Goal: Task Accomplishment & Management: Manage account settings

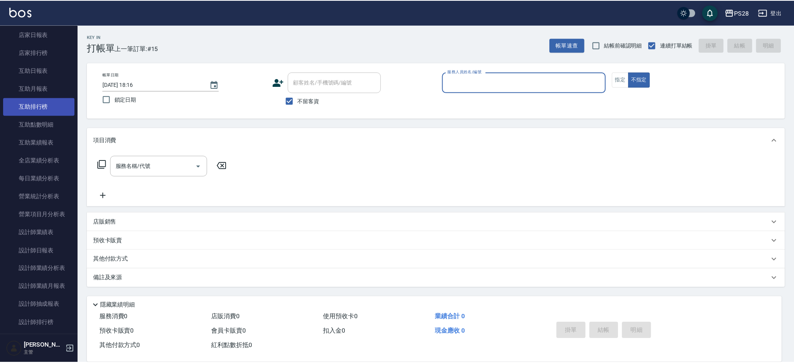
scroll to position [289, 0]
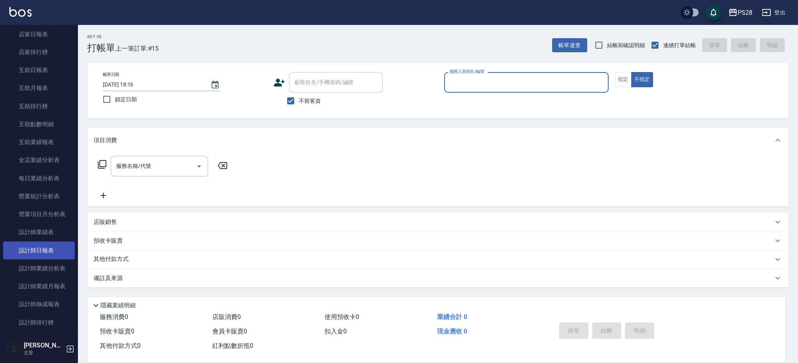
click at [50, 256] on link "設計師日報表" at bounding box center [39, 251] width 72 height 18
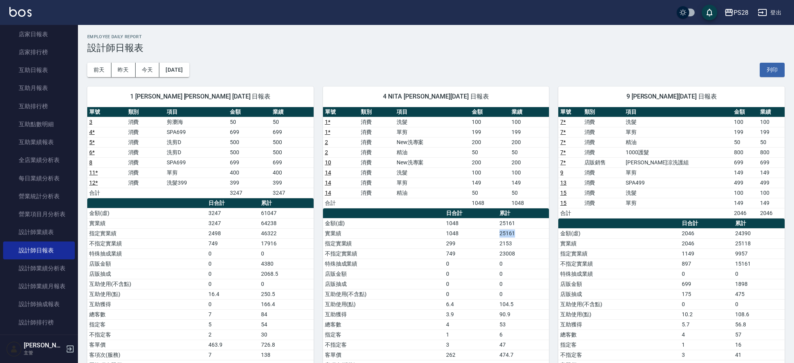
drag, startPoint x: 500, startPoint y: 235, endPoint x: 521, endPoint y: 232, distance: 21.0
click at [521, 232] on td "25161" at bounding box center [523, 233] width 51 height 10
click at [303, 66] on div "前天 昨天 今天 2025/08/12 列印" at bounding box center [436, 69] width 698 height 33
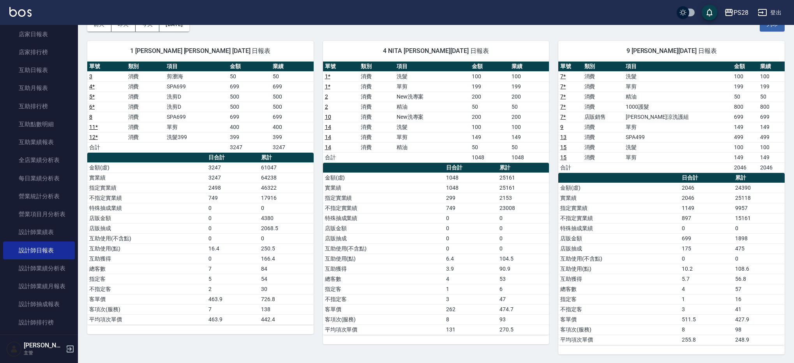
scroll to position [46, 0]
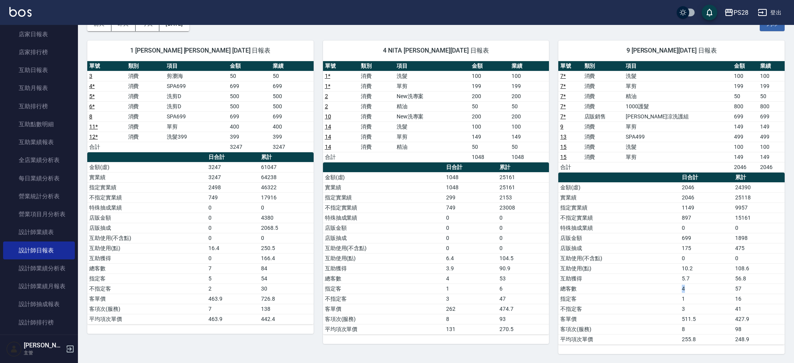
click at [686, 288] on td "4" at bounding box center [706, 289] width 53 height 10
drag, startPoint x: 740, startPoint y: 290, endPoint x: 746, endPoint y: 296, distance: 8.8
click at [750, 290] on td "57" at bounding box center [759, 289] width 51 height 10
drag, startPoint x: 740, startPoint y: 301, endPoint x: 750, endPoint y: 301, distance: 9.4
click at [750, 301] on td "16" at bounding box center [759, 299] width 51 height 10
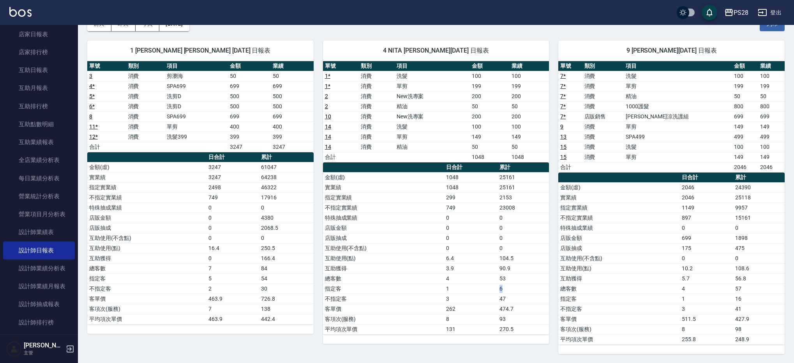
drag, startPoint x: 502, startPoint y: 288, endPoint x: 511, endPoint y: 288, distance: 9.0
click at [511, 288] on td "6" at bounding box center [523, 289] width 51 height 10
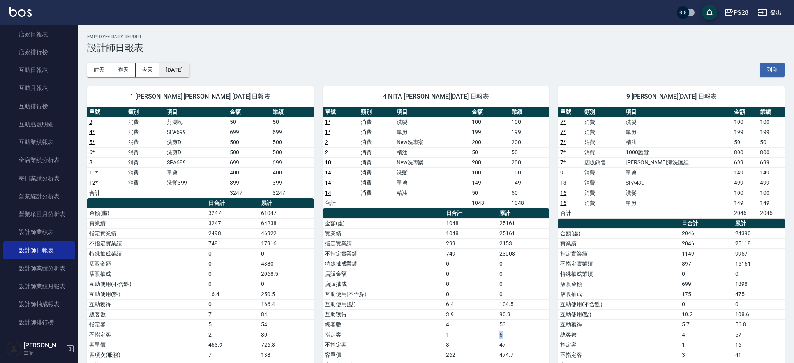
click at [182, 67] on button "[DATE]" at bounding box center [174, 70] width 30 height 14
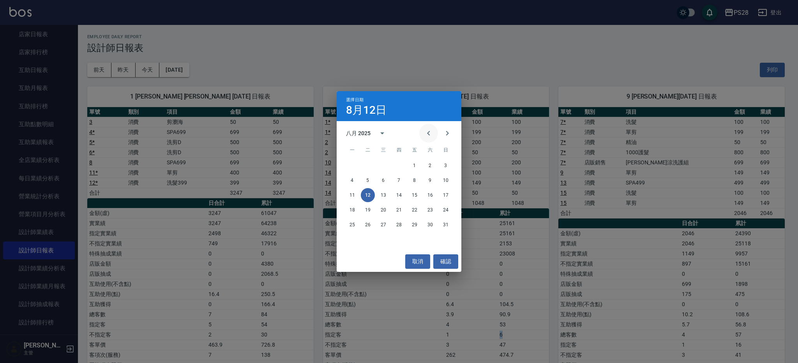
click at [425, 138] on icon "Previous month" at bounding box center [428, 133] width 9 height 9
click at [403, 226] on button "31" at bounding box center [399, 225] width 14 height 14
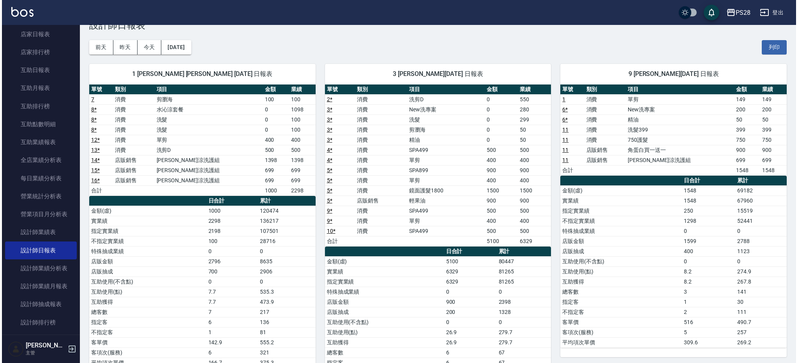
scroll to position [23, 0]
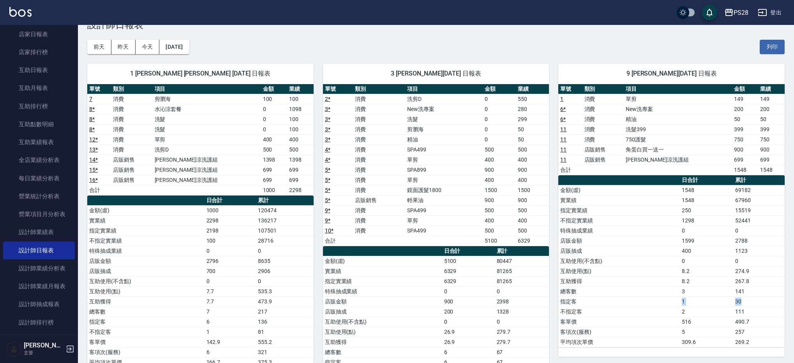
drag, startPoint x: 679, startPoint y: 299, endPoint x: 758, endPoint y: 300, distance: 79.1
click at [758, 300] on tr "指定客 1 30" at bounding box center [672, 302] width 226 height 10
click at [176, 56] on div "1 SAM 鄭帥 07/31/2025 日報表 單號 類別 項目 金額 業績 7 消費 剪瀏海 100 100 8 * 消費 水沁涼套餐 0 1098 8 *…" at bounding box center [196, 231] width 236 height 354
click at [176, 52] on button "2025/07/31" at bounding box center [174, 47] width 30 height 14
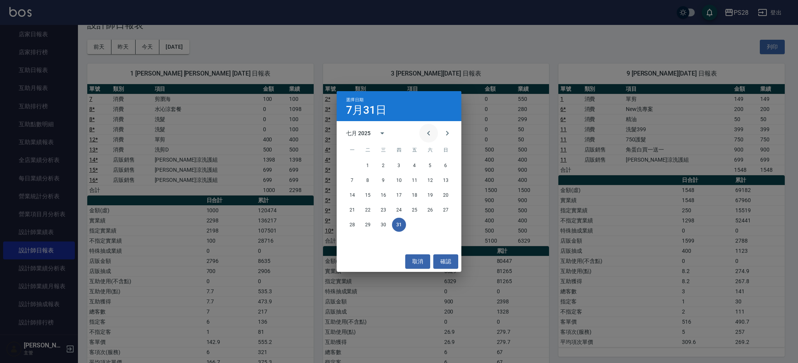
click at [434, 131] on button "Previous month" at bounding box center [428, 133] width 19 height 19
click at [352, 240] on button "30" at bounding box center [352, 240] width 14 height 14
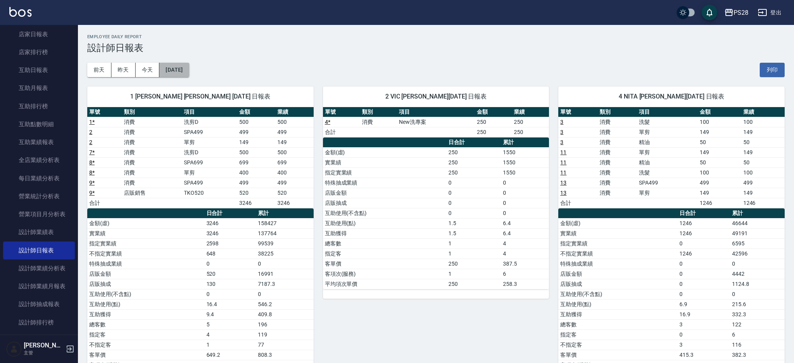
click at [189, 71] on button "2025/06/30" at bounding box center [174, 70] width 30 height 14
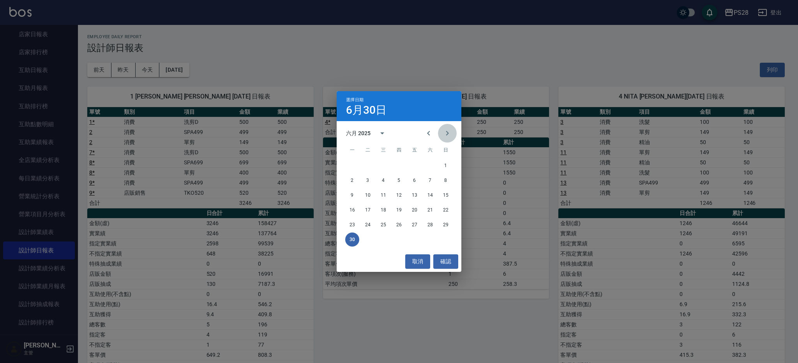
click at [443, 134] on icon "Next month" at bounding box center [447, 133] width 9 height 9
drag, startPoint x: 443, startPoint y: 134, endPoint x: 443, endPoint y: 140, distance: 5.9
click at [443, 134] on icon "Next month" at bounding box center [447, 133] width 9 height 9
click at [373, 194] on button "12" at bounding box center [368, 195] width 14 height 14
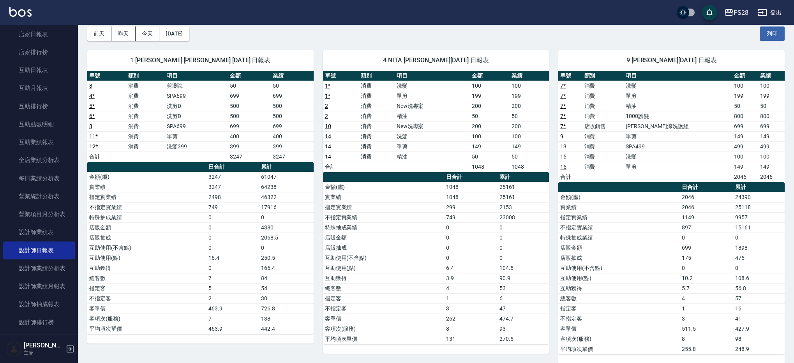
scroll to position [46, 0]
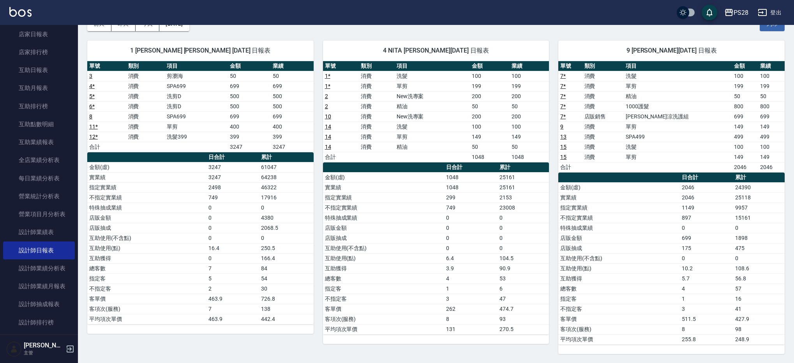
click at [737, 298] on tr "指定客 1 16" at bounding box center [672, 299] width 226 height 10
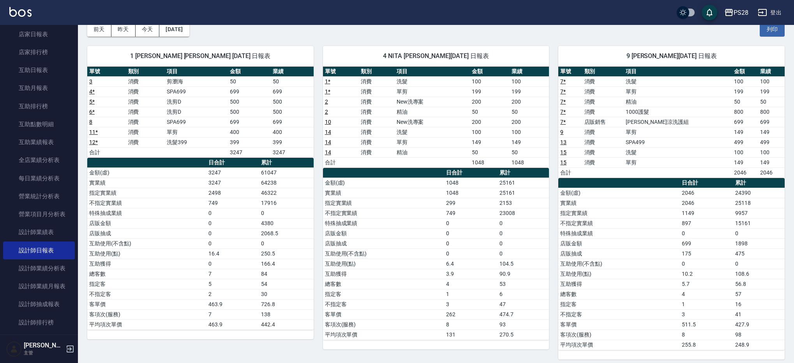
scroll to position [40, 0]
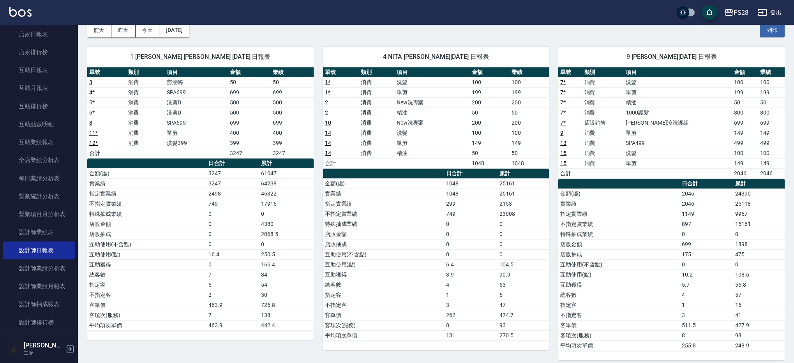
drag, startPoint x: 260, startPoint y: 283, endPoint x: 284, endPoint y: 286, distance: 24.3
click at [272, 283] on td "54" at bounding box center [286, 285] width 55 height 10
drag, startPoint x: 746, startPoint y: 306, endPoint x: 700, endPoint y: 301, distance: 46.7
click at [700, 301] on tr "指定客 1 16" at bounding box center [672, 305] width 226 height 10
click at [283, 51] on div "1 [PERSON_NAME] [PERSON_NAME] [DATE] 日報表" at bounding box center [200, 57] width 226 height 20
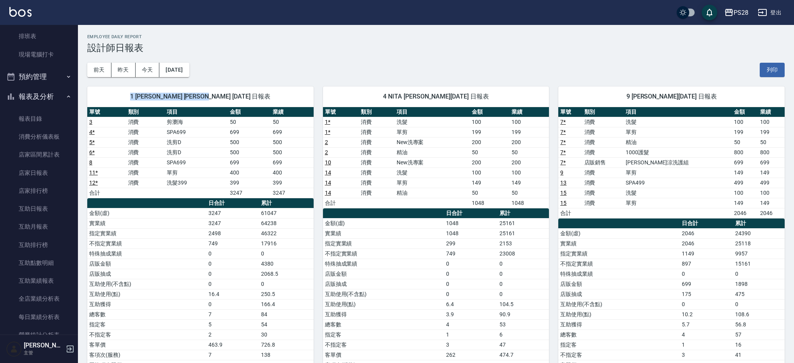
scroll to position [0, 0]
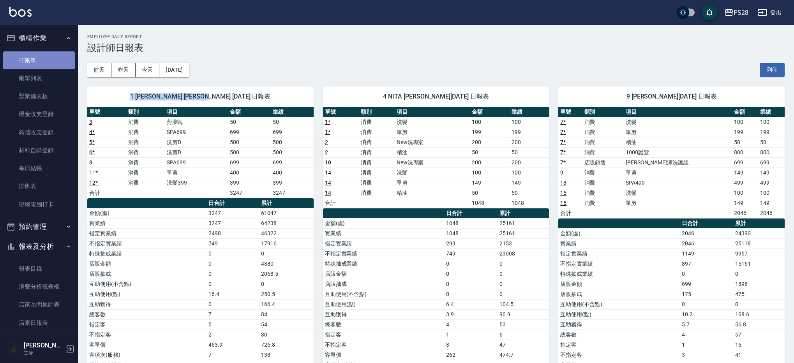
click at [57, 55] on link "打帳單" at bounding box center [39, 60] width 72 height 18
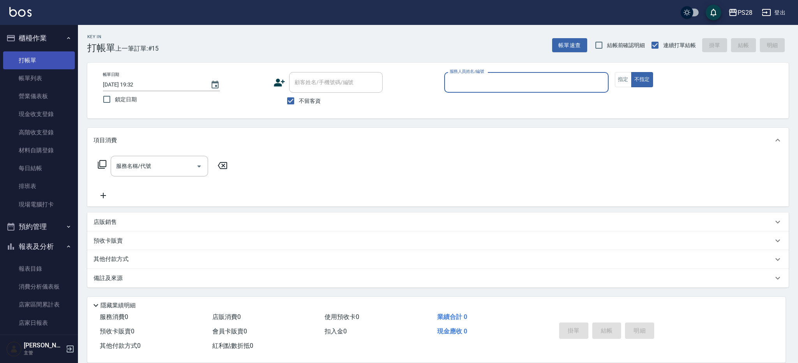
type input "ㄞ"
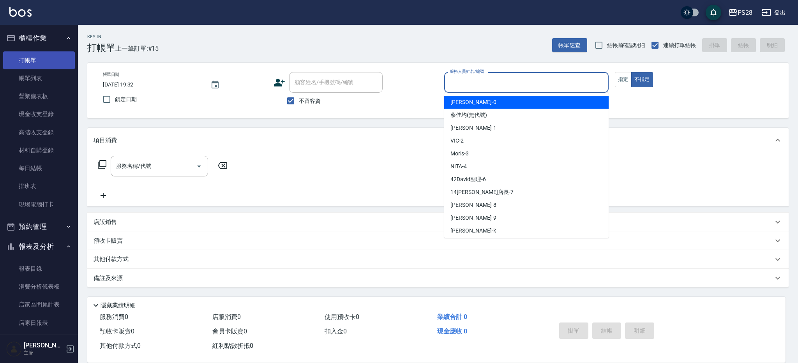
type input "Ariel-0"
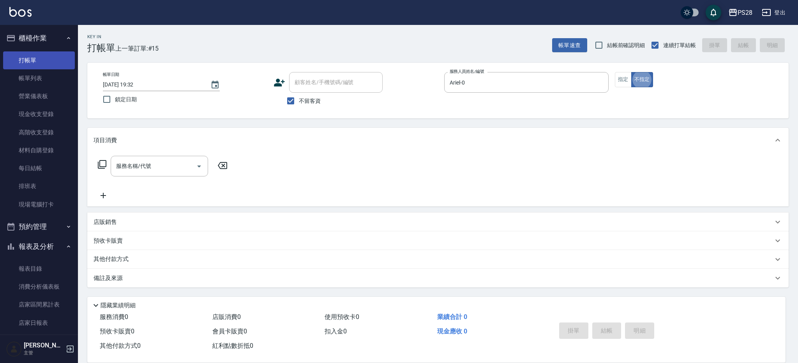
type button "false"
click at [601, 85] on icon "Clear" at bounding box center [601, 83] width 8 height 8
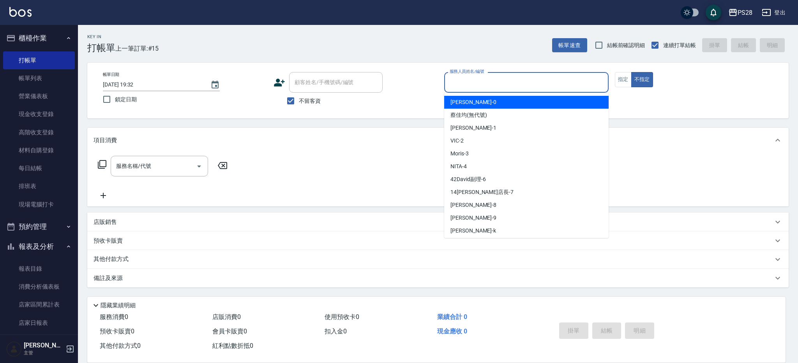
click at [560, 81] on input "服務人員姓名/編號" at bounding box center [526, 83] width 157 height 14
type input "ㄢ"
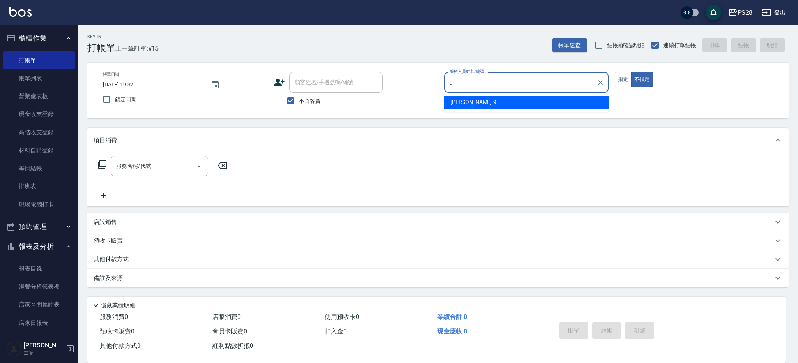
type input "Sandy-9"
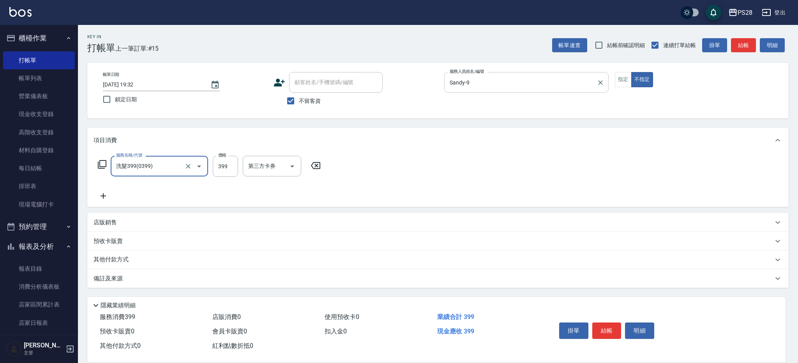
type input "洗髮399(0399)"
type input "12-12"
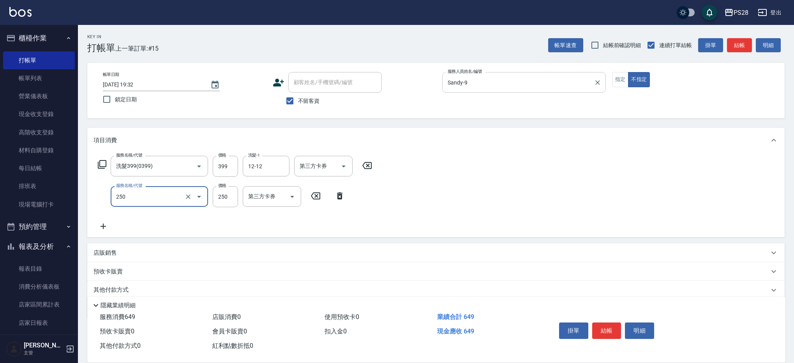
type input "單剪(250)"
type input "149"
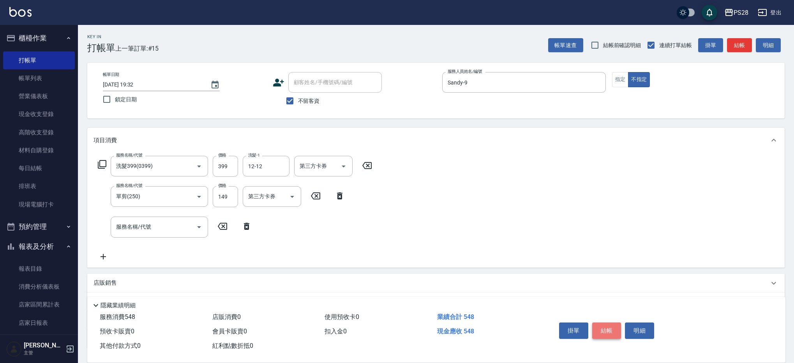
click at [602, 329] on button "結帳" at bounding box center [606, 331] width 29 height 16
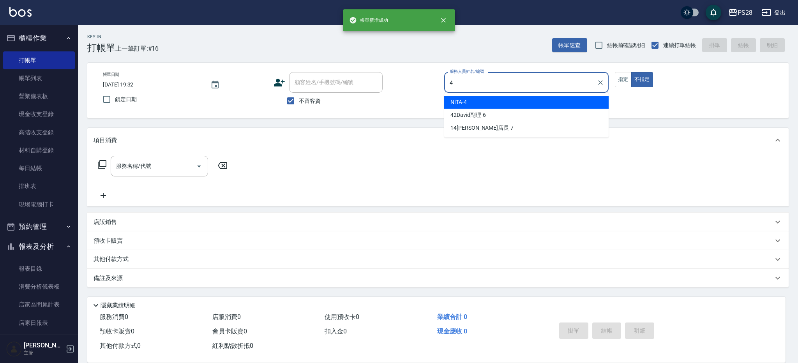
type input "NITA-4"
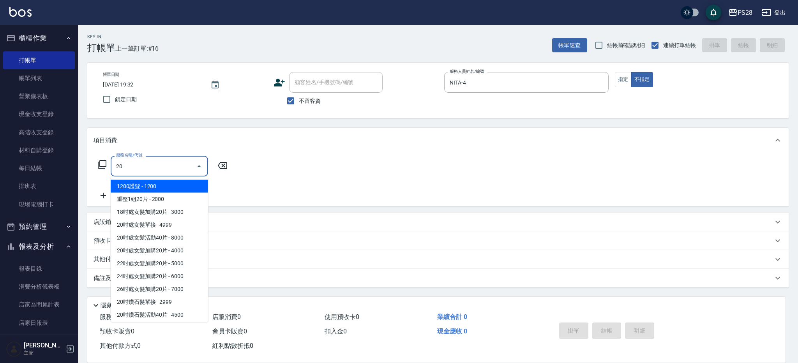
type input "2"
type input "1000護髮(406)"
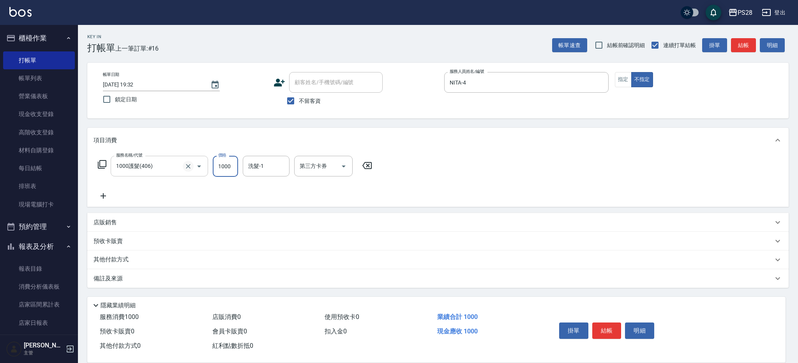
click at [188, 164] on icon "Clear" at bounding box center [188, 167] width 8 height 8
type input "洗髮(100)"
type input "15-15"
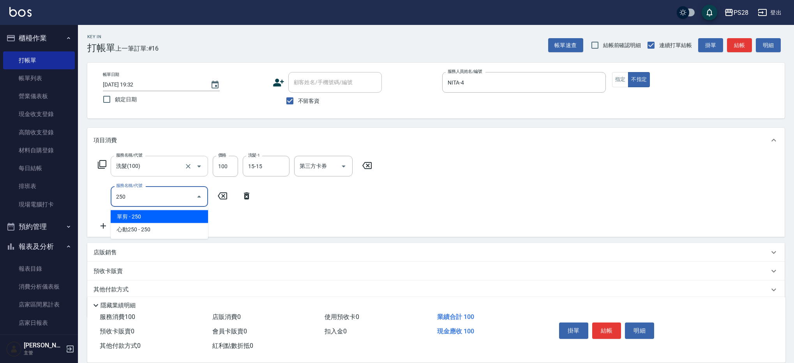
type input "單剪(250)"
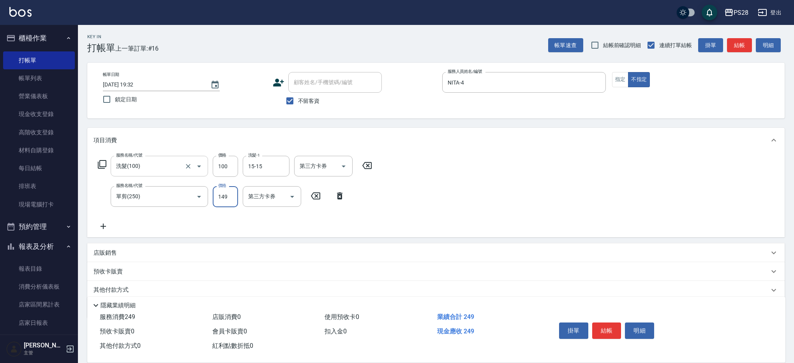
type input "149"
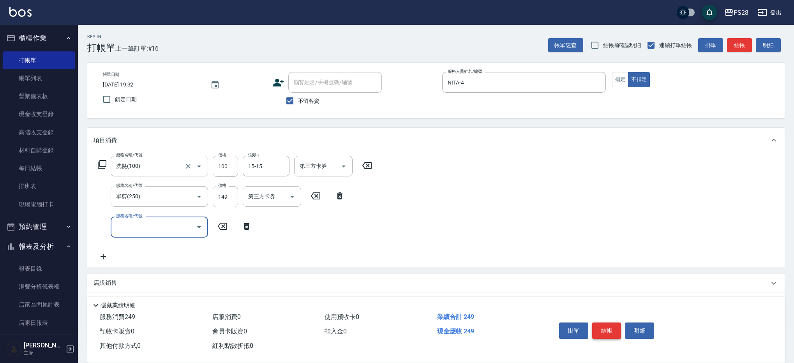
scroll to position [1, 0]
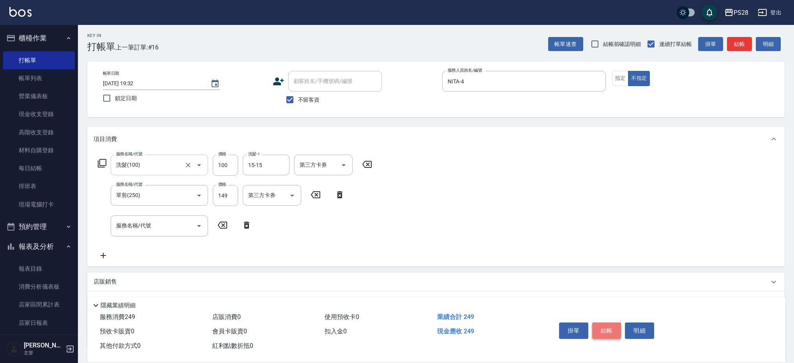
click at [602, 329] on button "結帳" at bounding box center [606, 331] width 29 height 16
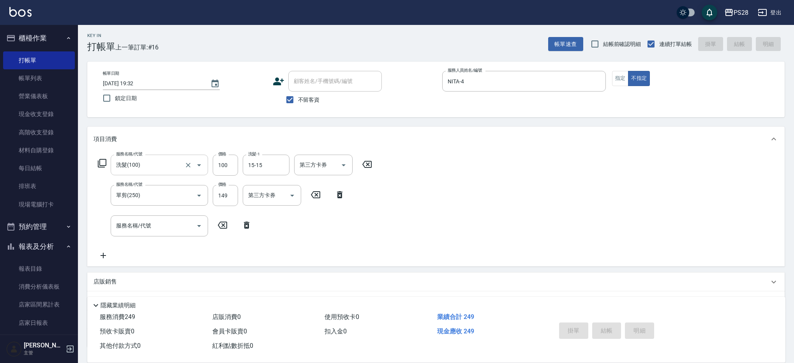
type input "2025/08/12 19:33"
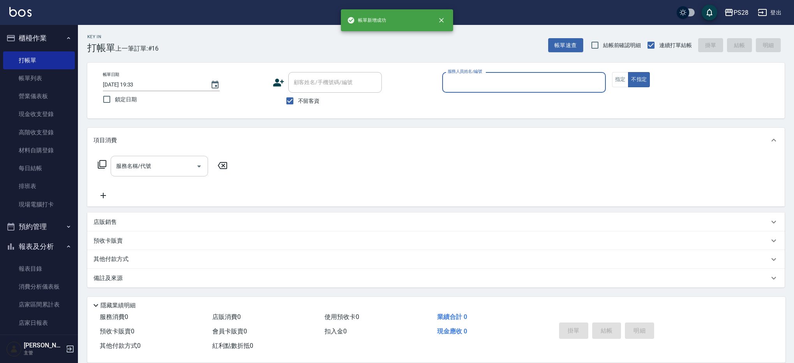
scroll to position [0, 0]
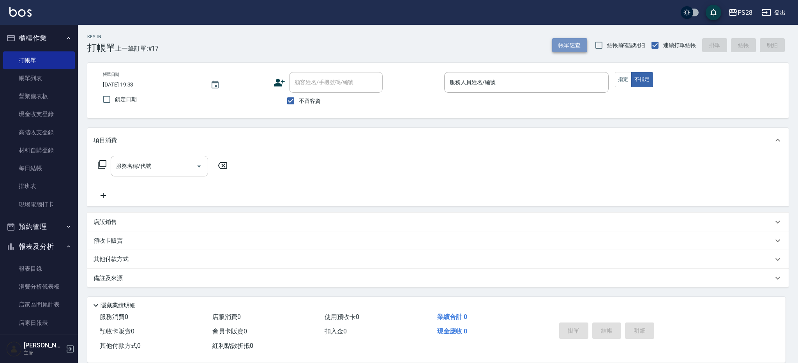
click at [568, 44] on button "帳單速查" at bounding box center [569, 45] width 35 height 14
drag, startPoint x: 525, startPoint y: 91, endPoint x: 518, endPoint y: 86, distance: 8.8
click at [526, 90] on div "服務人員姓名/編號" at bounding box center [526, 82] width 164 height 21
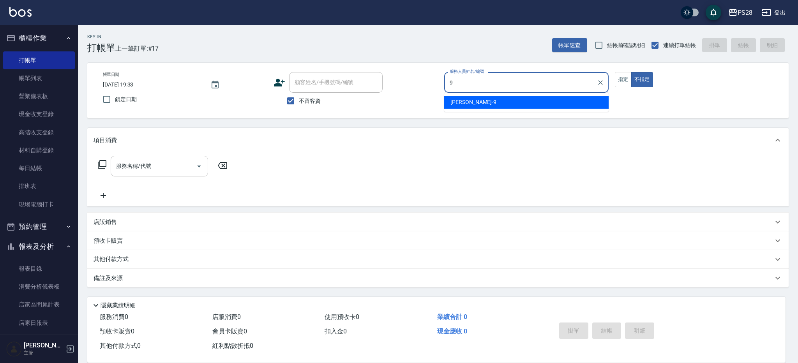
type input "Sandy-9"
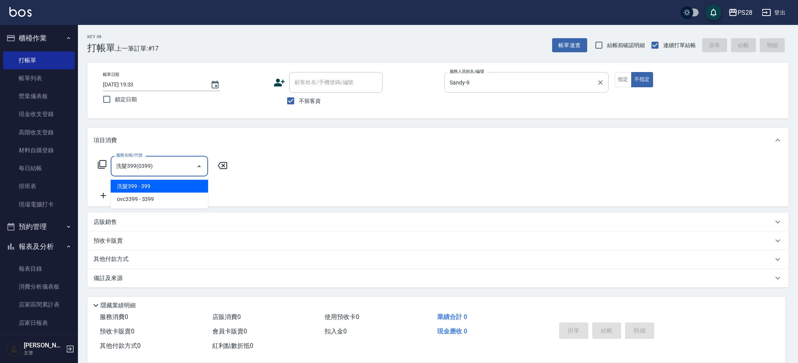
type input "洗髮399(0399)"
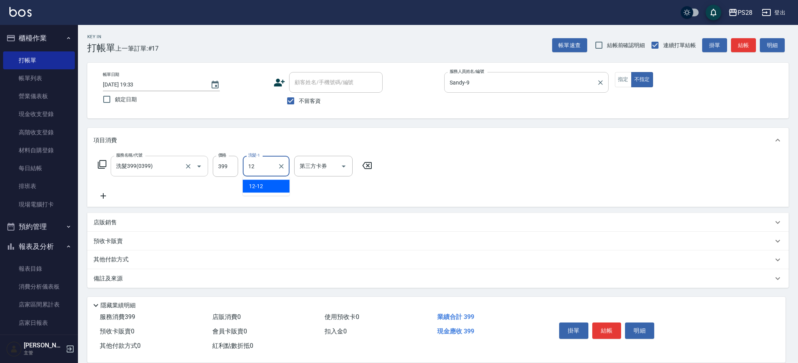
type input "12-12"
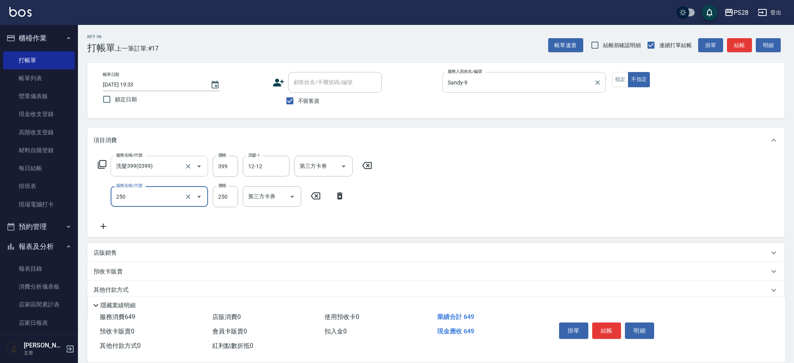
type input "單剪(250)"
type input "149"
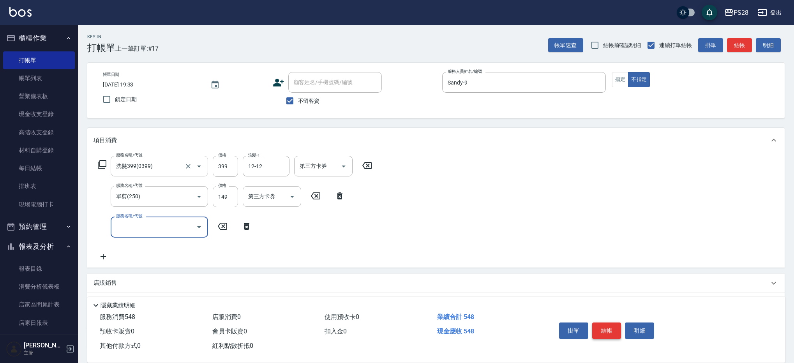
click at [612, 325] on button "結帳" at bounding box center [606, 331] width 29 height 16
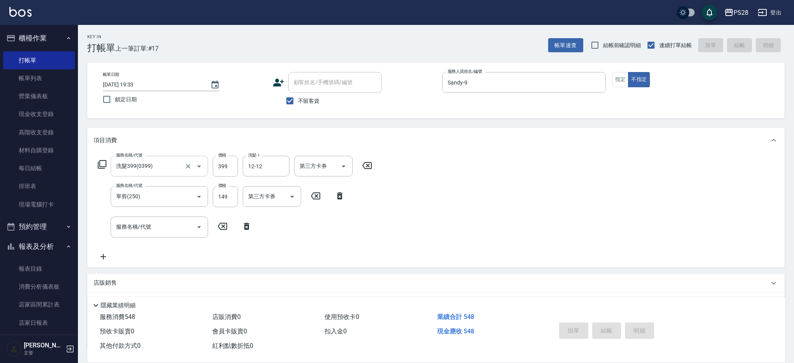
type input "2025/08/12 19:54"
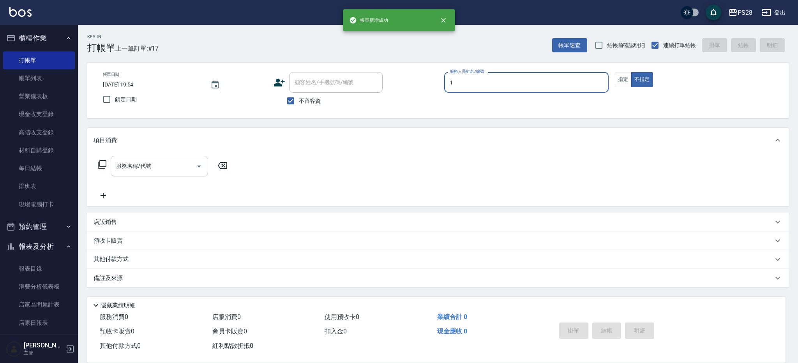
type input "SAM-1"
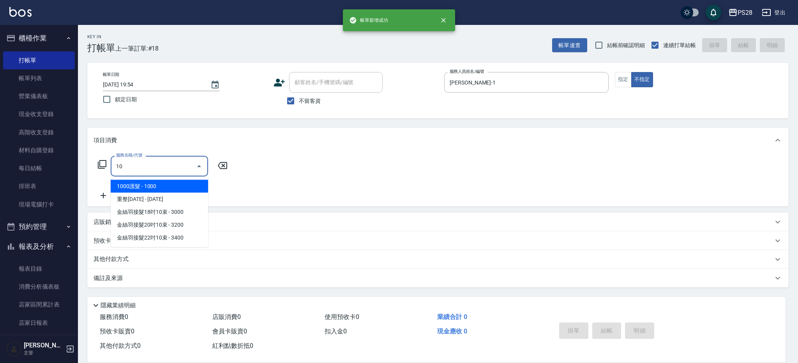
type input "1"
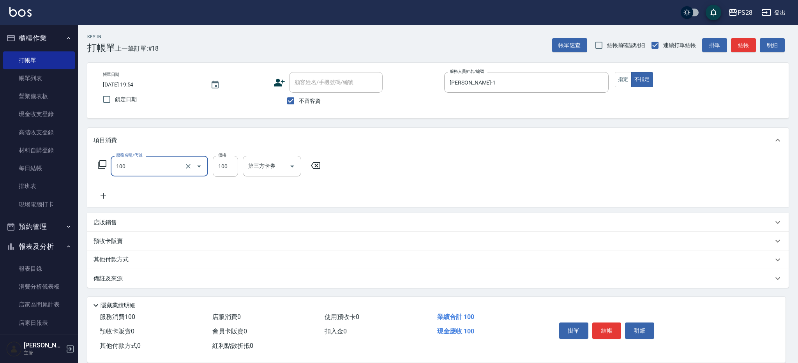
type input "洗髮(100)"
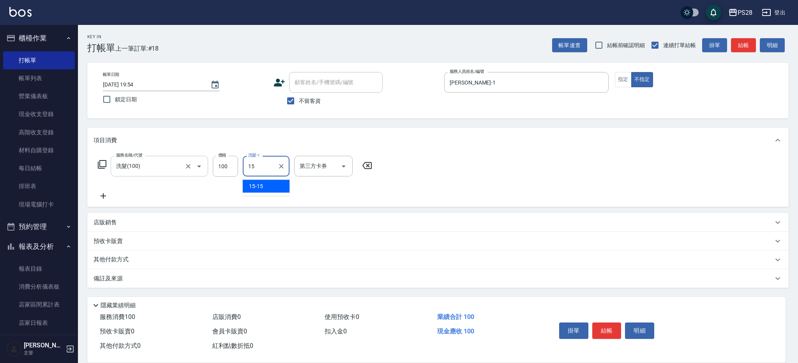
type input "15-15"
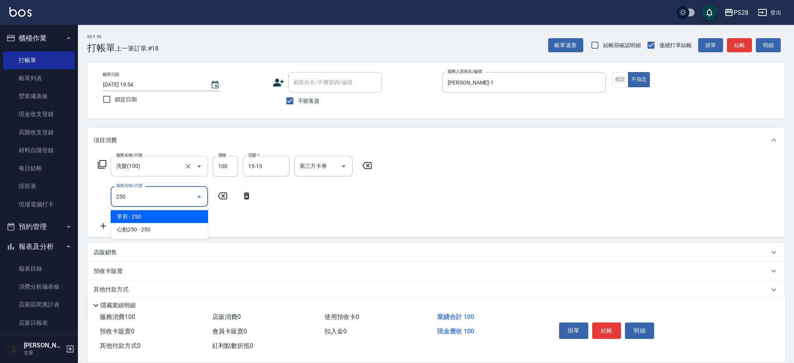
type input "單剪(250)"
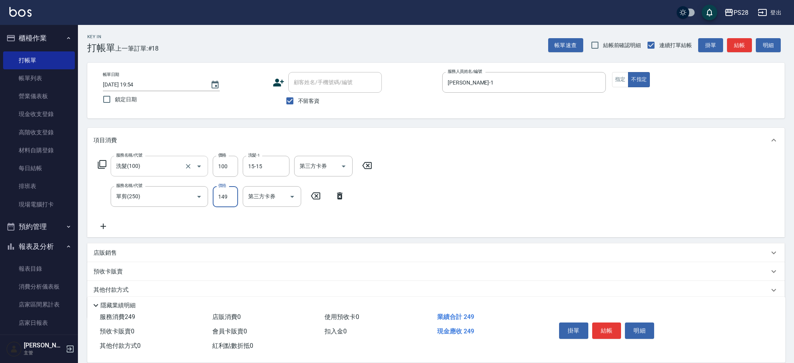
type input "149"
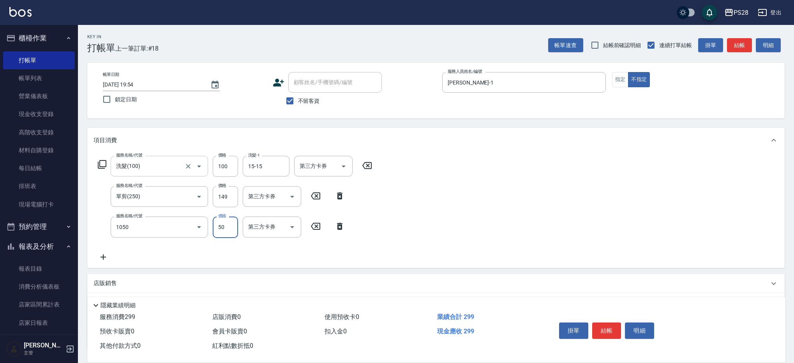
type input "精油(1050)"
type input "15-15"
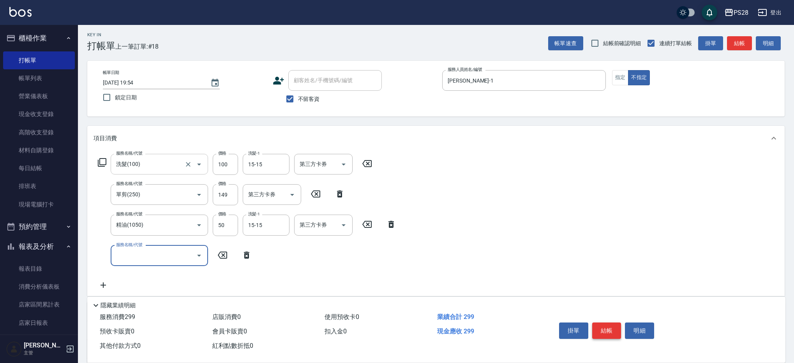
scroll to position [2, 0]
click at [612, 326] on button "結帳" at bounding box center [606, 331] width 29 height 16
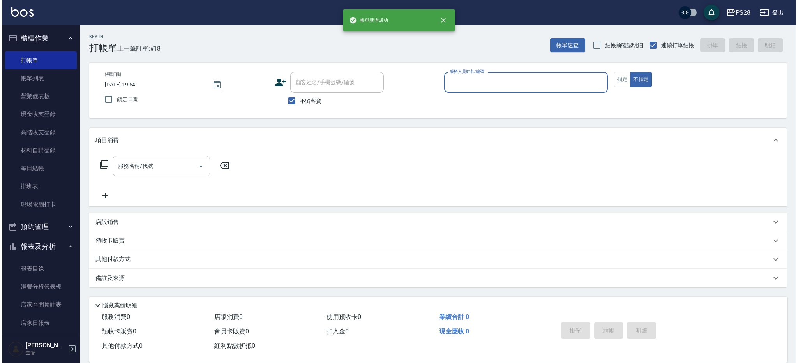
scroll to position [0, 0]
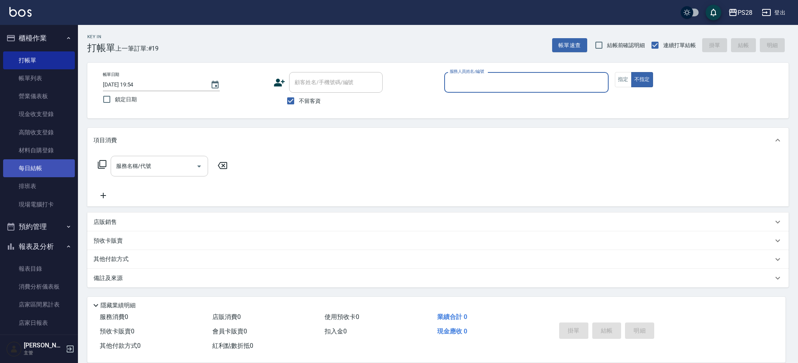
click at [21, 163] on link "每日結帳" at bounding box center [39, 168] width 72 height 18
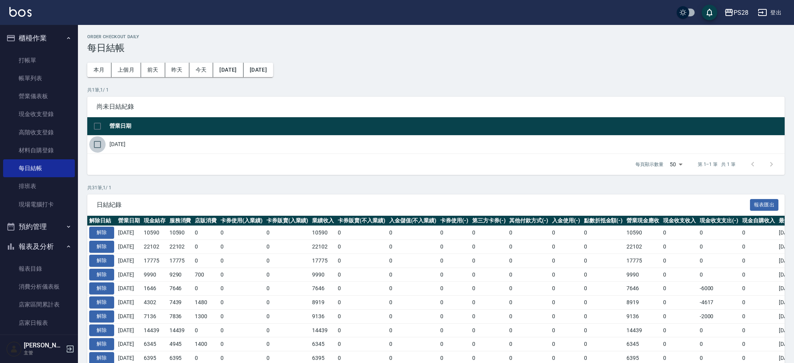
click at [102, 144] on input "checkbox" at bounding box center [97, 144] width 16 height 16
checkbox input "true"
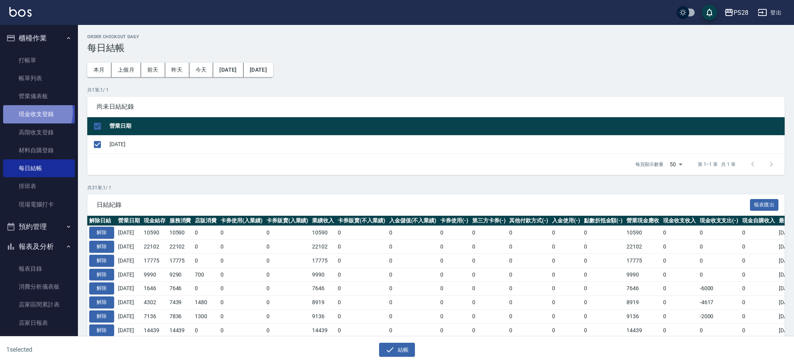
click at [32, 112] on link "現金收支登錄" at bounding box center [39, 114] width 72 height 18
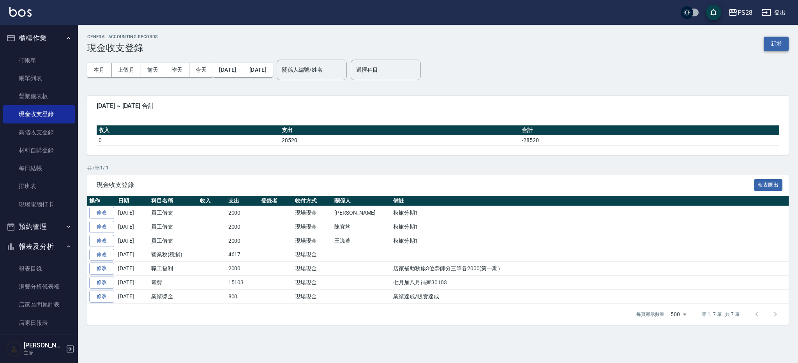
click at [778, 43] on button "新增" at bounding box center [776, 44] width 25 height 14
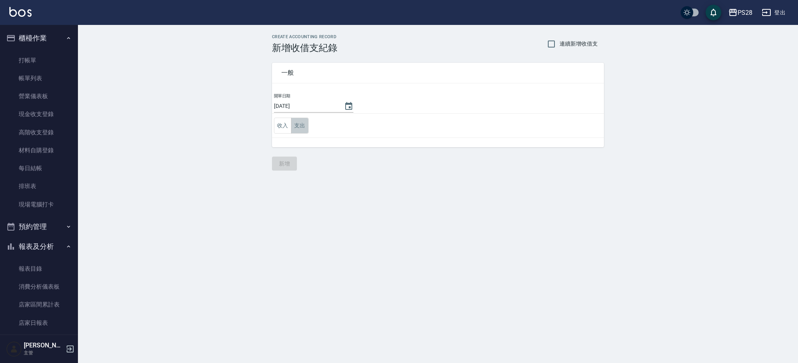
click at [297, 124] on button "支出" at bounding box center [300, 126] width 18 height 16
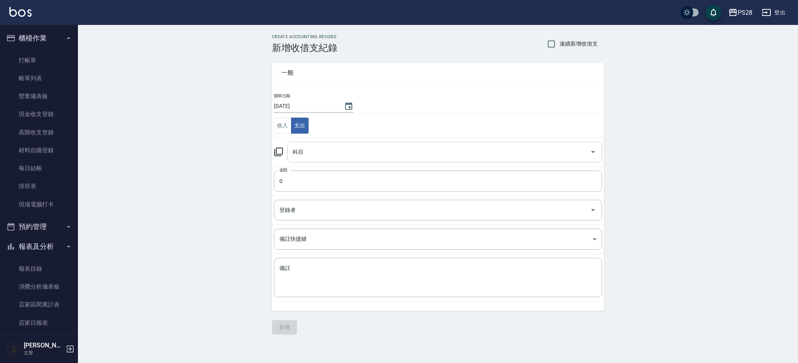
click at [320, 148] on input "科目" at bounding box center [439, 152] width 296 height 14
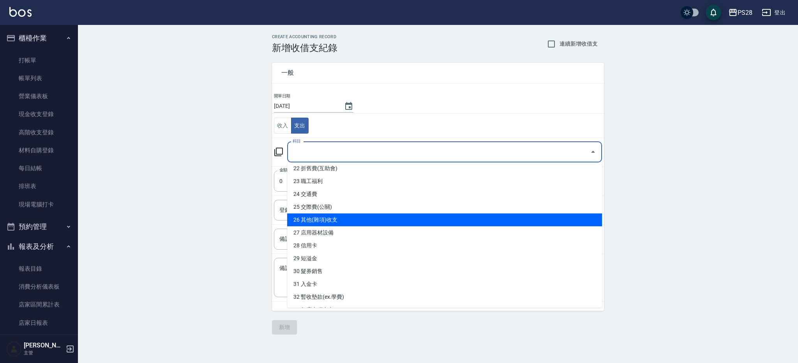
scroll to position [288, 0]
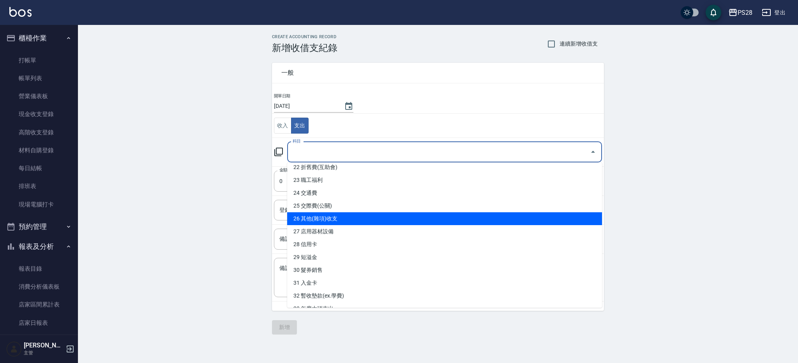
click at [350, 223] on li "26 其他(雜項)收支" at bounding box center [444, 218] width 315 height 13
type input "26 其他(雜項)收支"
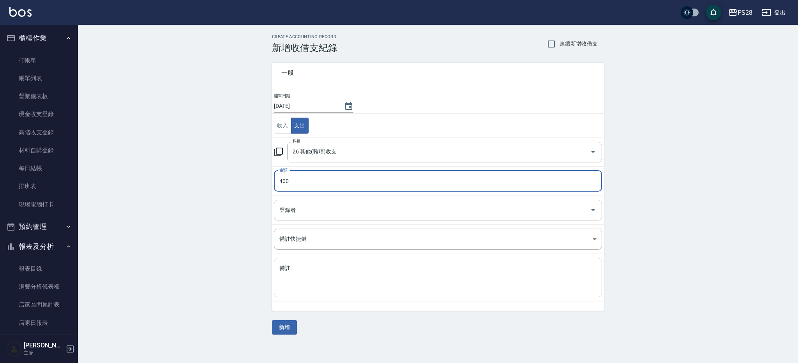
type input "400"
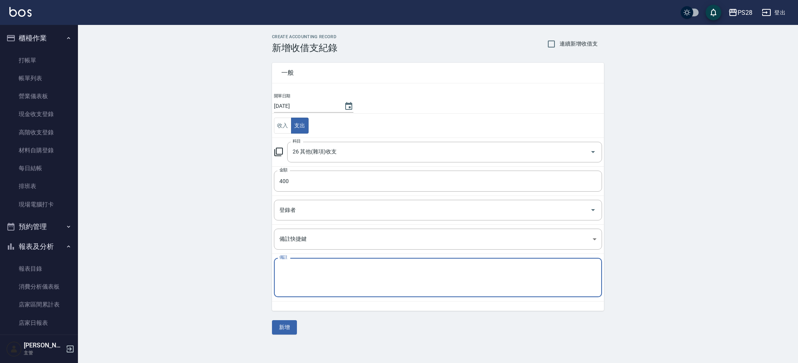
click at [363, 266] on textarea "備註" at bounding box center [437, 278] width 317 height 27
type textarea "ㄑ"
type textarea "週會羽球場地費用"
click at [285, 328] on button "新增" at bounding box center [284, 327] width 25 height 14
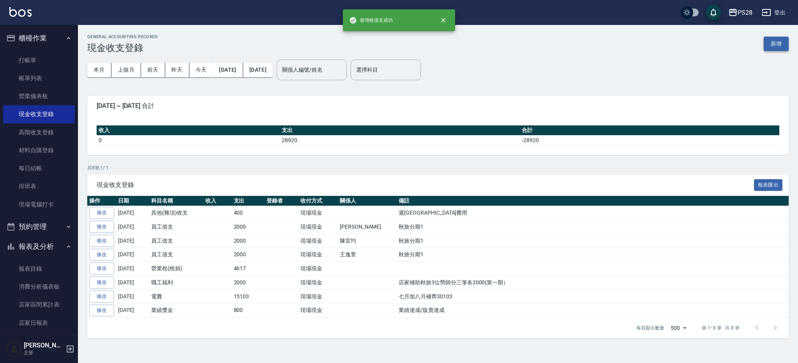
click at [773, 40] on button "新增" at bounding box center [776, 44] width 25 height 14
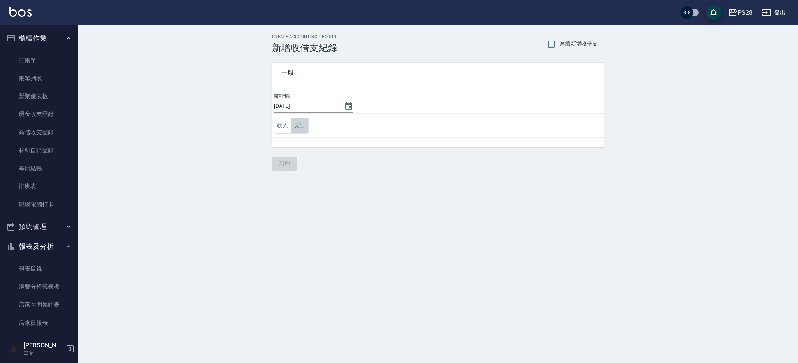
drag, startPoint x: 306, startPoint y: 127, endPoint x: 309, endPoint y: 133, distance: 7.0
click at [306, 127] on button "支出" at bounding box center [300, 126] width 18 height 16
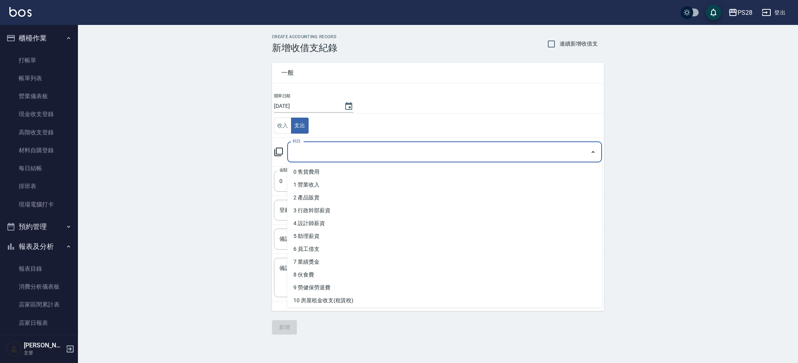
click at [312, 153] on input "科目" at bounding box center [439, 152] width 296 height 14
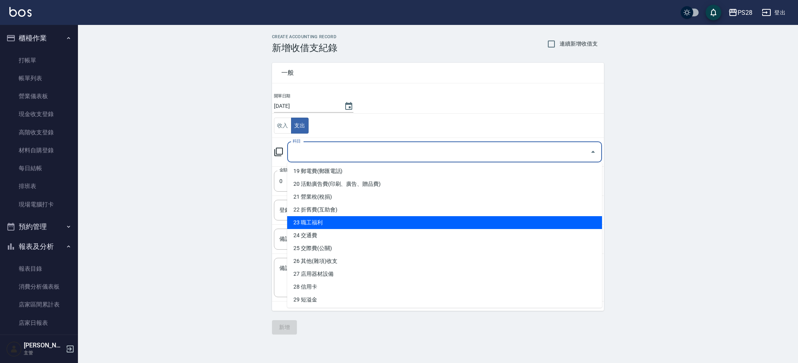
scroll to position [244, 0]
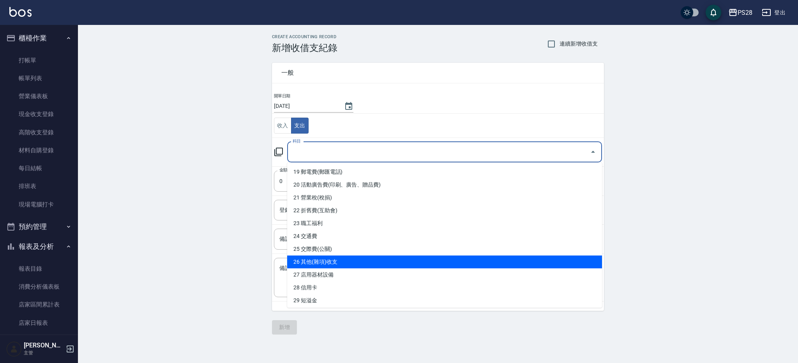
click at [347, 261] on li "26 其他(雜項)收支" at bounding box center [444, 262] width 315 height 13
type input "26 其他(雜項)收支"
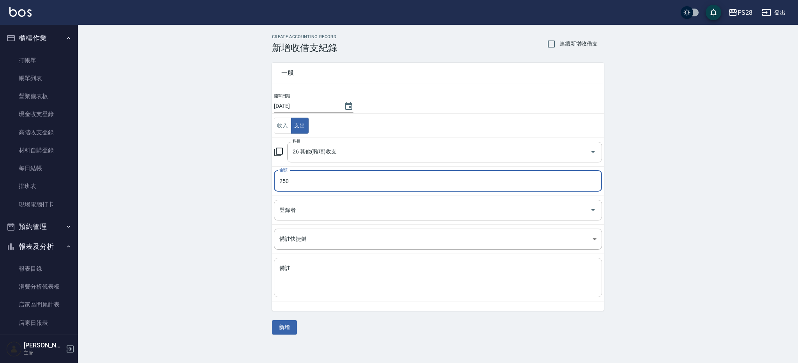
type input "250"
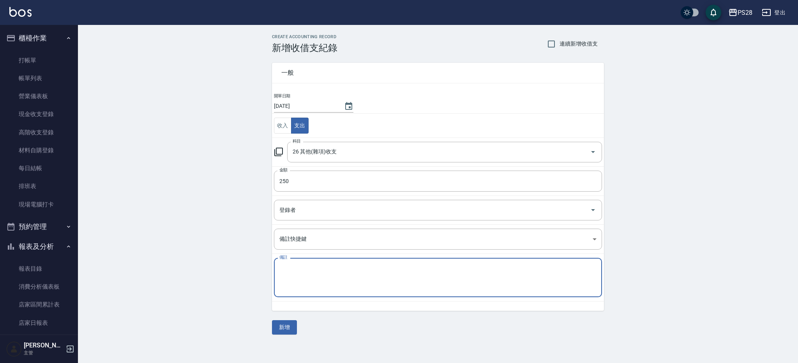
click at [339, 272] on textarea "備註" at bounding box center [437, 278] width 317 height 27
type textarea "樓梯電燈＊1"
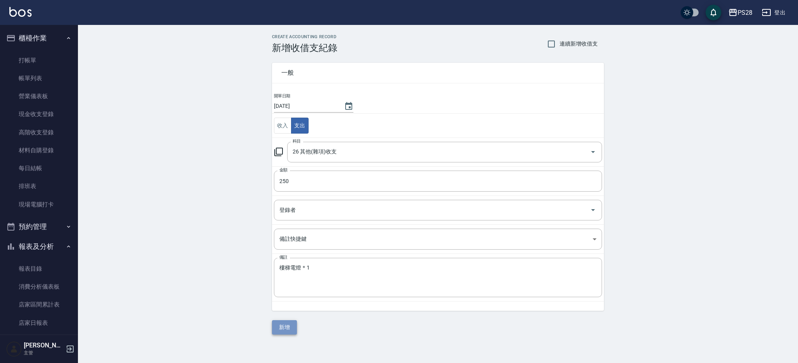
click at [287, 333] on button "新增" at bounding box center [284, 327] width 25 height 14
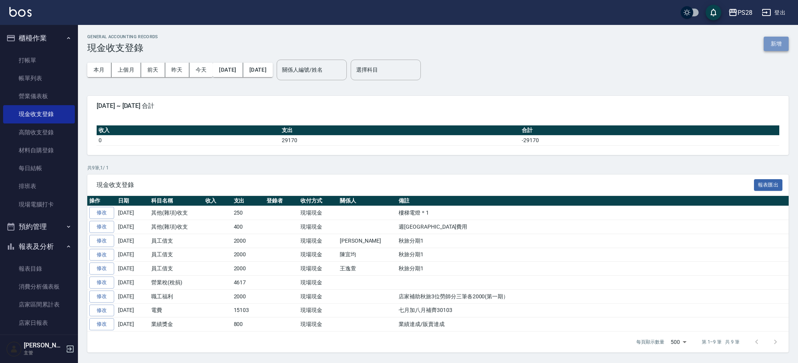
click at [775, 42] on button "新增" at bounding box center [776, 44] width 25 height 14
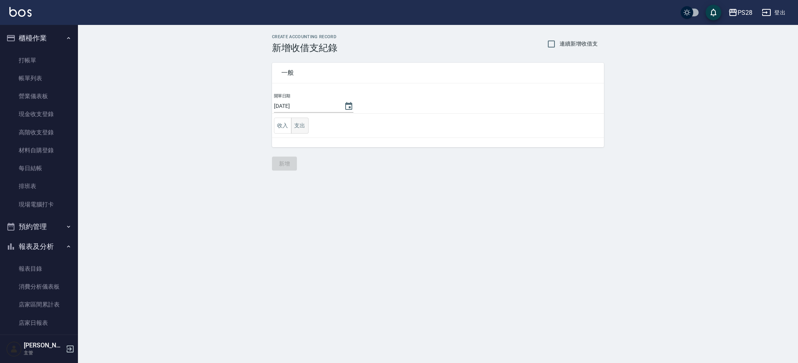
click at [302, 127] on button "支出" at bounding box center [300, 126] width 18 height 16
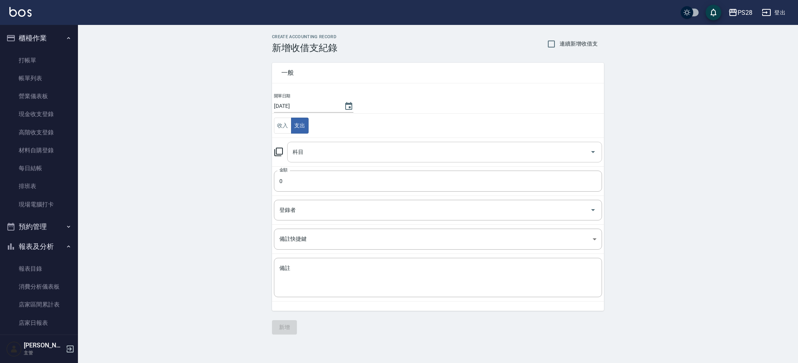
click at [367, 148] on input "科目" at bounding box center [439, 152] width 296 height 14
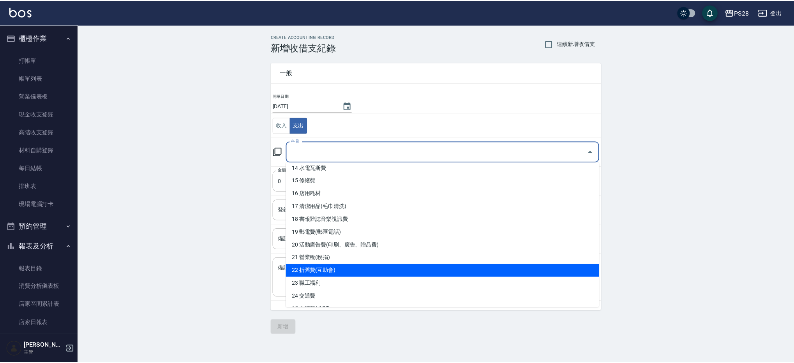
scroll to position [240, 0]
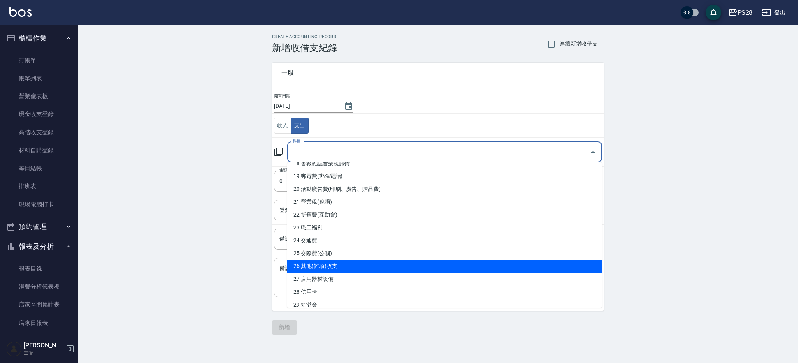
click at [391, 263] on li "26 其他(雜項)收支" at bounding box center [444, 266] width 315 height 13
type input "26 其他(雜項)收支"
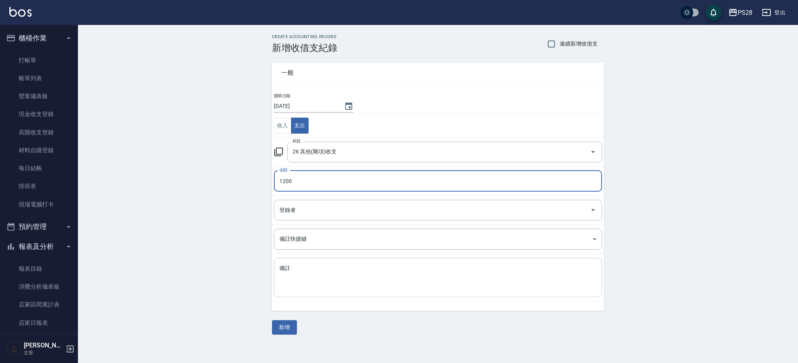
type input "1200"
click at [332, 262] on div "x 備註" at bounding box center [438, 277] width 328 height 39
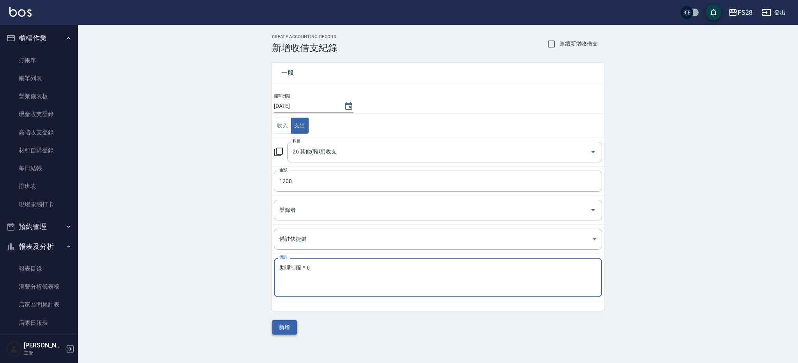
type textarea "助理制服＊6"
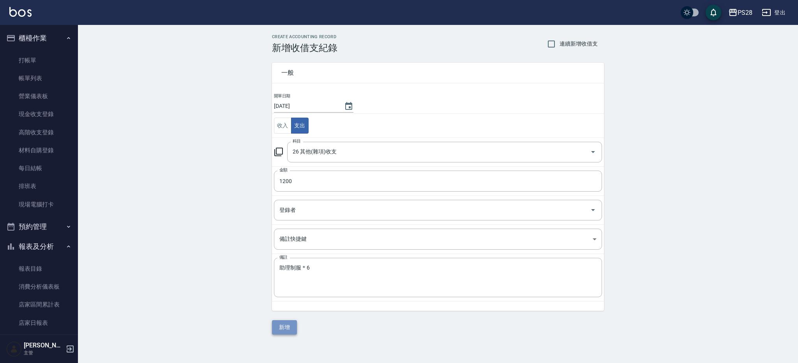
click at [288, 325] on button "新增" at bounding box center [284, 327] width 25 height 14
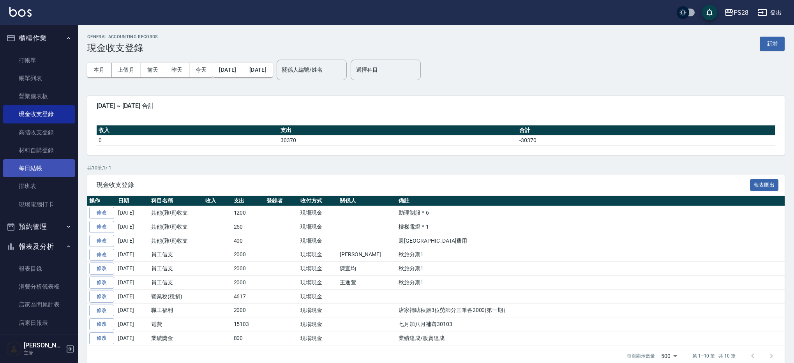
click at [39, 173] on link "每日結帳" at bounding box center [39, 168] width 72 height 18
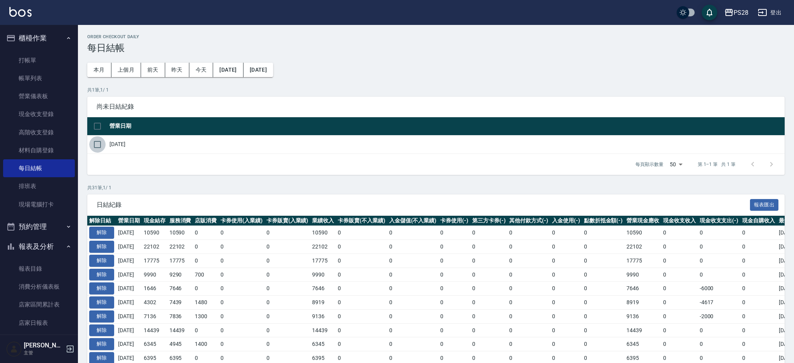
click at [95, 142] on input "checkbox" at bounding box center [97, 144] width 16 height 16
checkbox input "true"
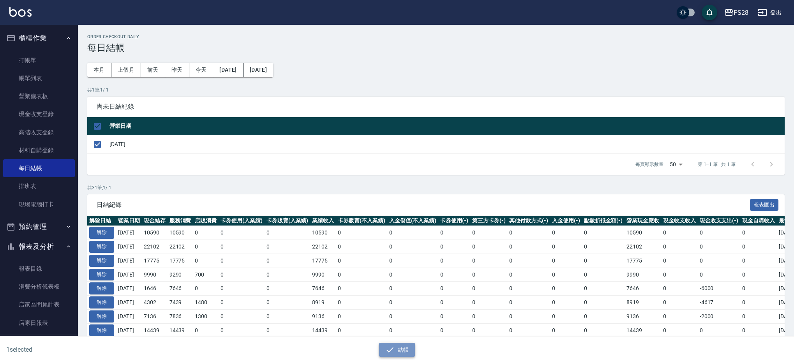
click at [391, 350] on icon "button" at bounding box center [389, 349] width 9 height 9
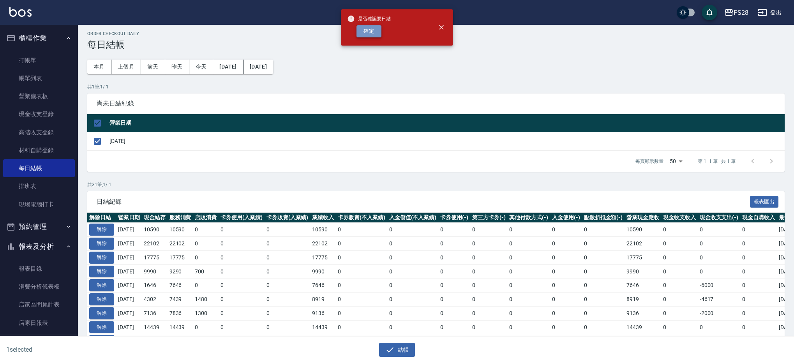
click at [373, 32] on button "確定" at bounding box center [369, 31] width 25 height 12
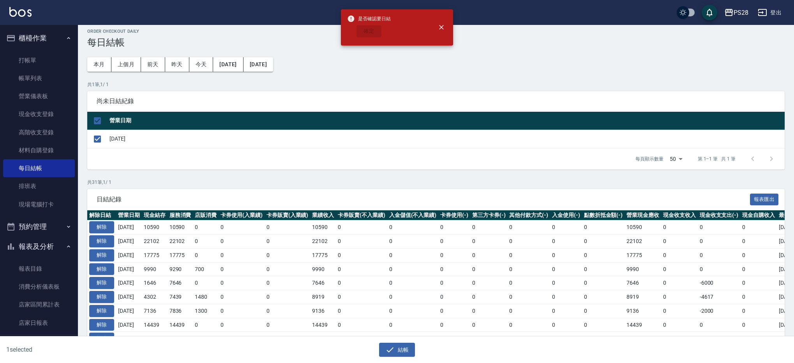
checkbox input "false"
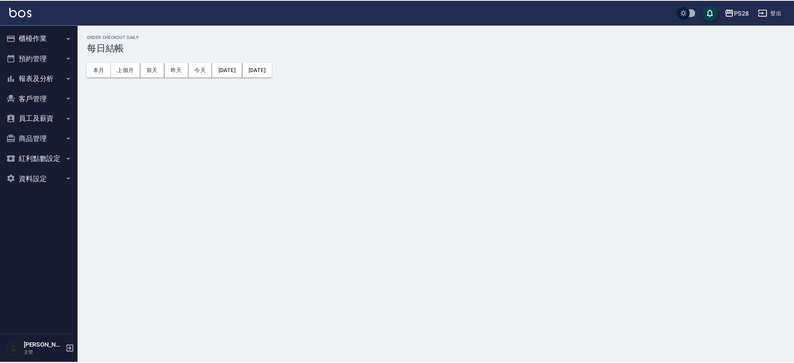
scroll to position [5, 0]
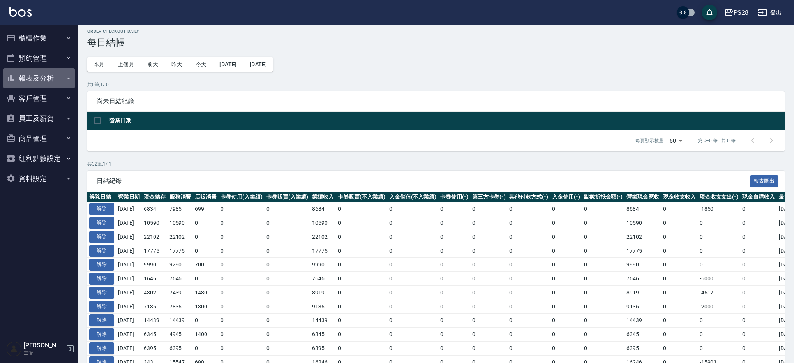
click at [68, 80] on icon "button" at bounding box center [68, 78] width 6 height 6
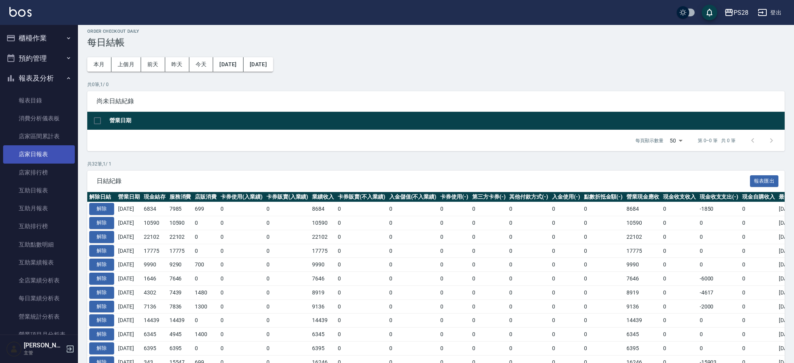
click at [54, 159] on link "店家日報表" at bounding box center [39, 154] width 72 height 18
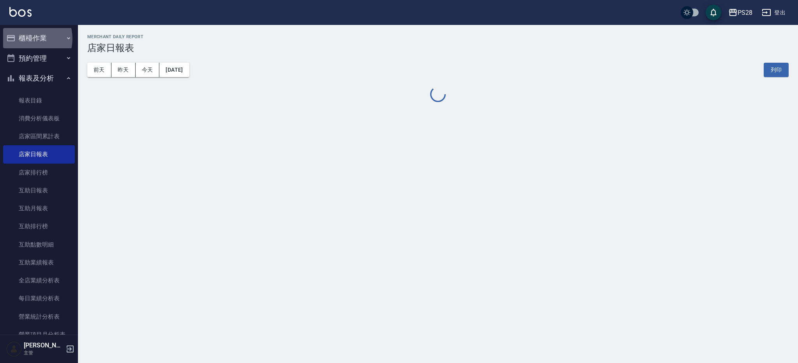
click at [26, 39] on button "櫃檯作業" at bounding box center [39, 38] width 72 height 20
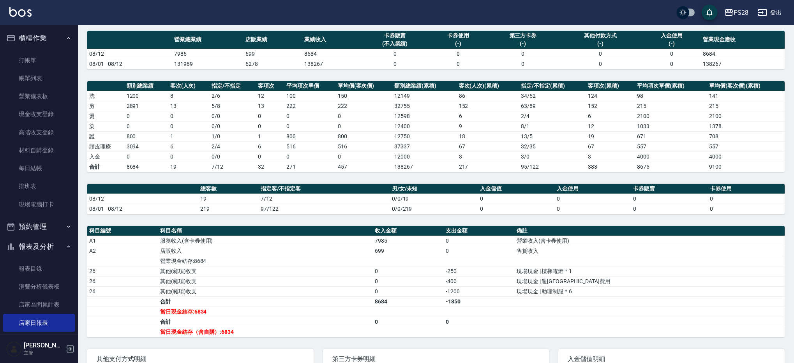
scroll to position [131, 0]
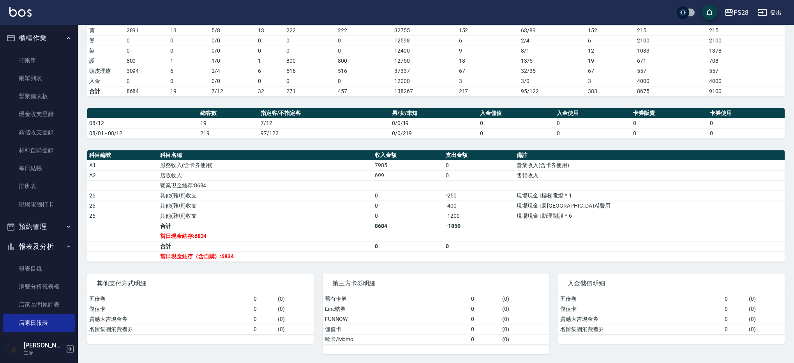
click at [3, 28] on button "櫃檯作業" at bounding box center [39, 38] width 72 height 20
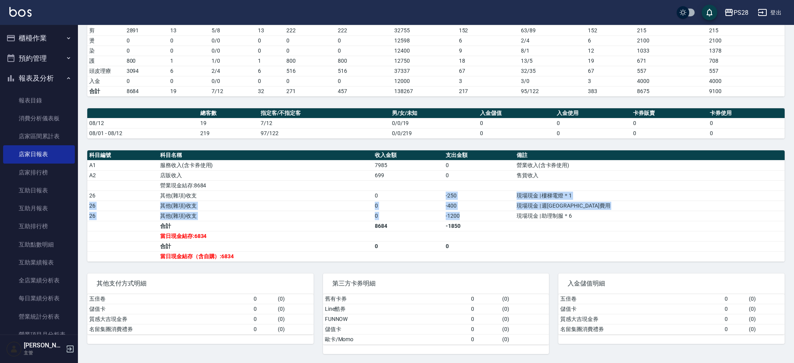
drag, startPoint x: 507, startPoint y: 216, endPoint x: 477, endPoint y: 195, distance: 35.9
click at [477, 195] on tbody "A1 服務收入(含卡券使用) 7985 0 營業收入(含卡券使用) A2 店販收入 699 0 售貨收入 營業現金結存:8684 26 其他(雜項)收支 0 …" at bounding box center [436, 210] width 698 height 101
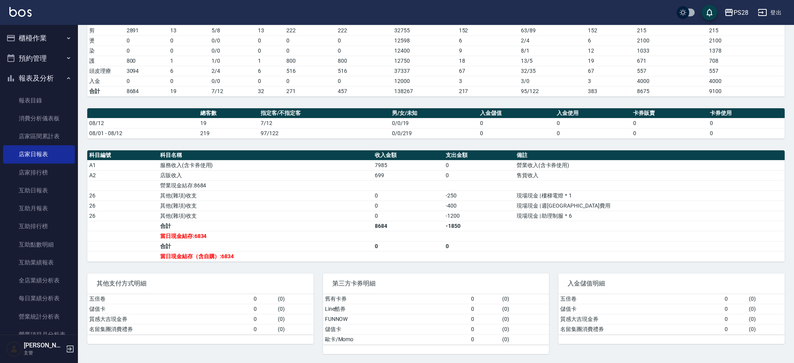
click at [563, 220] on td "現場現金 | 助理制服＊6" at bounding box center [650, 216] width 270 height 10
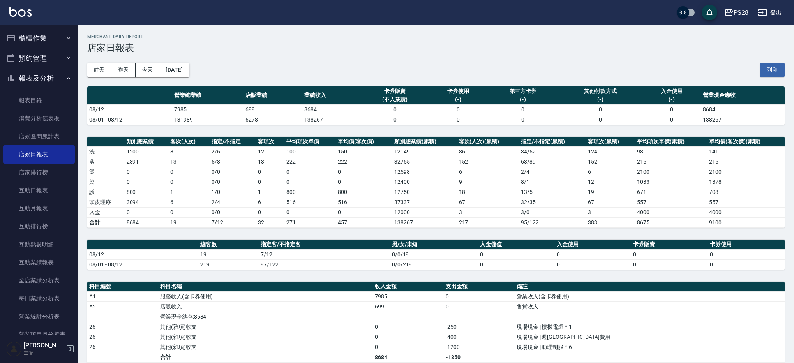
scroll to position [0, 0]
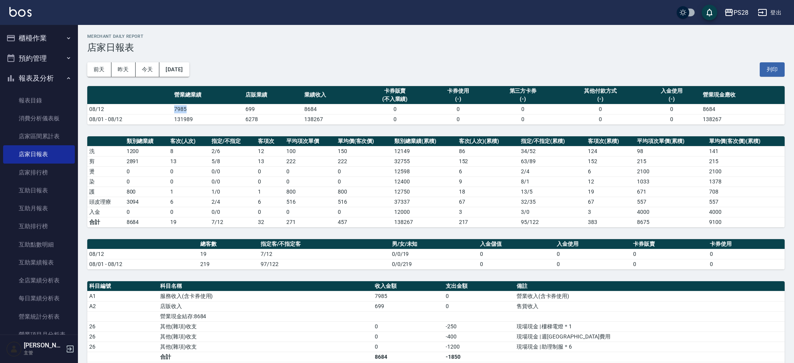
drag, startPoint x: 166, startPoint y: 108, endPoint x: 239, endPoint y: 105, distance: 73.0
click at [239, 105] on tr "08/12 7985 699 8684 0 0 0 0 0 8684" at bounding box center [436, 109] width 698 height 10
drag, startPoint x: 237, startPoint y: 105, endPoint x: 205, endPoint y: 105, distance: 32.4
click at [235, 105] on td "7985" at bounding box center [207, 109] width 71 height 10
drag, startPoint x: 200, startPoint y: 105, endPoint x: 194, endPoint y: 105, distance: 5.8
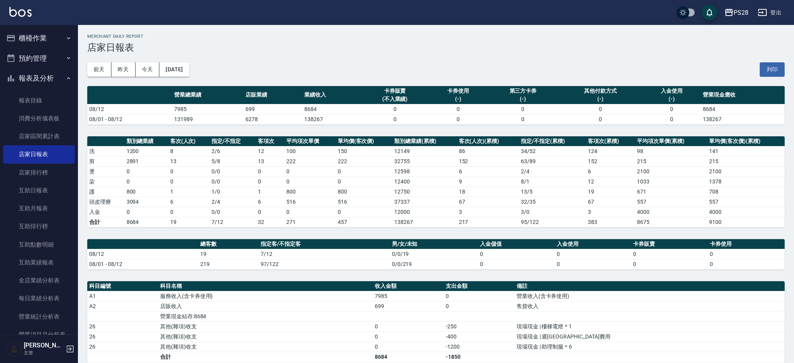
click at [194, 105] on td "7985" at bounding box center [207, 109] width 71 height 10
drag, startPoint x: 194, startPoint y: 105, endPoint x: 189, endPoint y: 108, distance: 5.9
click at [193, 106] on td "7985" at bounding box center [207, 109] width 71 height 10
drag, startPoint x: 161, startPoint y: 108, endPoint x: 191, endPoint y: 108, distance: 29.2
click at [191, 108] on tr "08/12 7985 699 8684 0 0 0 0 0 8684" at bounding box center [436, 109] width 698 height 10
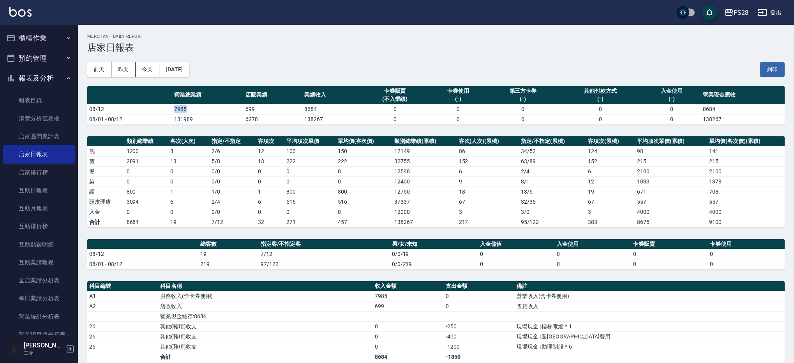
click at [191, 108] on td "7985" at bounding box center [207, 109] width 71 height 10
drag, startPoint x: 191, startPoint y: 109, endPoint x: 157, endPoint y: 107, distance: 34.0
click at [157, 107] on tr "08/12 7985 699 8684 0 0 0 0 0 8684" at bounding box center [436, 109] width 698 height 10
click at [157, 107] on td "08/12" at bounding box center [129, 109] width 85 height 10
drag, startPoint x: 184, startPoint y: 109, endPoint x: 201, endPoint y: 110, distance: 17.2
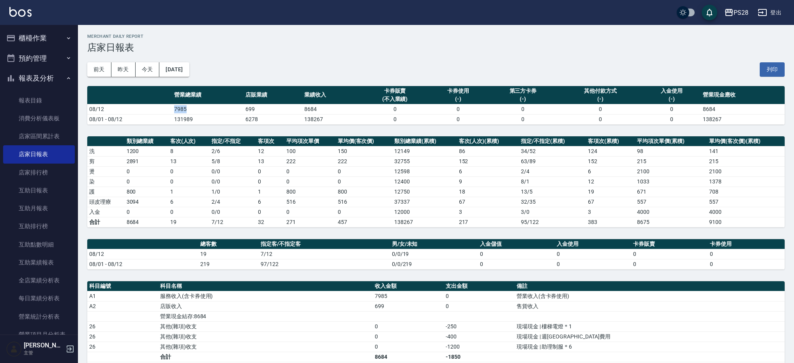
click at [201, 110] on tr "08/12 7985 699 8684 0 0 0 0 0 8684" at bounding box center [436, 109] width 698 height 10
click at [201, 110] on td "7985" at bounding box center [207, 109] width 71 height 10
drag, startPoint x: 199, startPoint y: 109, endPoint x: 162, endPoint y: 108, distance: 37.0
click at [162, 108] on tr "08/12 7985 699 8684 0 0 0 0 0 8684" at bounding box center [436, 109] width 698 height 10
click at [162, 108] on td "08/12" at bounding box center [129, 109] width 85 height 10
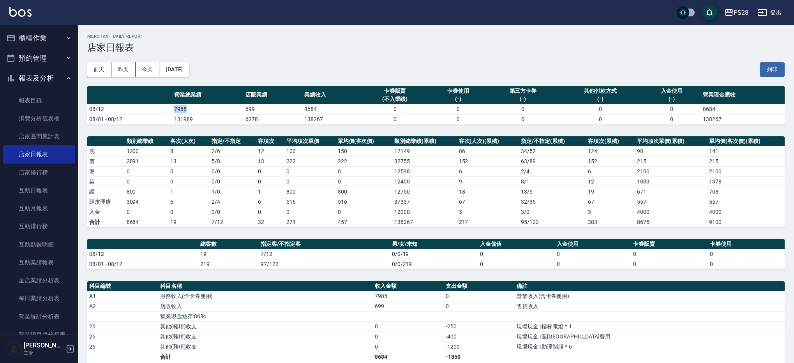
drag, startPoint x: 162, startPoint y: 108, endPoint x: 189, endPoint y: 110, distance: 27.3
click at [188, 110] on tr "08/12 7985 699 8684 0 0 0 0 0 8684" at bounding box center [436, 109] width 698 height 10
click at [190, 110] on td "7985" at bounding box center [207, 109] width 71 height 10
drag, startPoint x: 187, startPoint y: 109, endPoint x: 179, endPoint y: 109, distance: 7.8
click at [179, 109] on td "7985" at bounding box center [207, 109] width 71 height 10
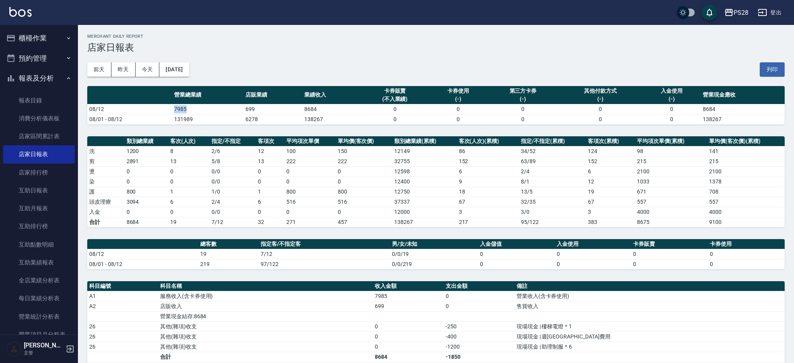
click at [178, 109] on td "7985" at bounding box center [207, 109] width 71 height 10
drag, startPoint x: 171, startPoint y: 108, endPoint x: 233, endPoint y: 109, distance: 62.0
click at [191, 108] on tr "08/12 7985 699 8684 0 0 0 0 0 8684" at bounding box center [436, 109] width 698 height 10
drag, startPoint x: 193, startPoint y: 258, endPoint x: 240, endPoint y: 255, distance: 47.2
click at [216, 254] on tr "08/12 19 7/12 0/0/19 0 0 0 0" at bounding box center [436, 254] width 698 height 10
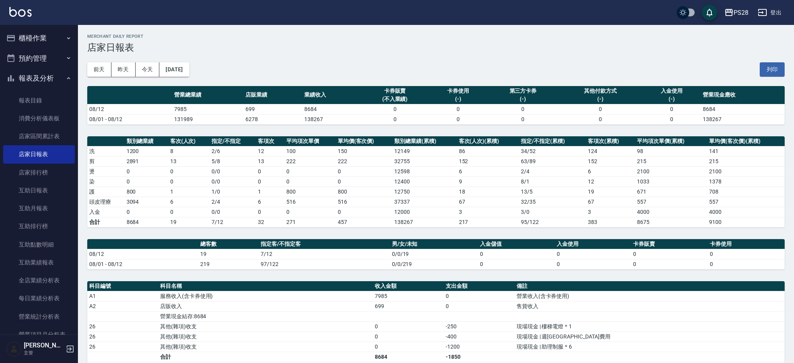
click at [271, 256] on td "7/12" at bounding box center [324, 254] width 131 height 10
drag, startPoint x: 270, startPoint y: 256, endPoint x: 240, endPoint y: 216, distance: 49.3
click at [254, 255] on tr "08/12 19 7/12 0/0/19 0 0 0 0" at bounding box center [436, 254] width 698 height 10
click at [232, 105] on td "7985" at bounding box center [207, 109] width 71 height 10
drag, startPoint x: 234, startPoint y: 110, endPoint x: 265, endPoint y: 109, distance: 30.4
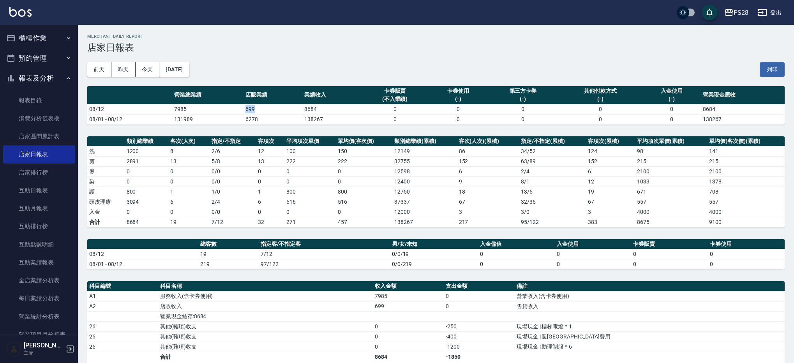
click at [265, 109] on tr "08/12 7985 699 8684 0 0 0 0 0 8684" at bounding box center [436, 109] width 698 height 10
click at [265, 109] on td "699" at bounding box center [273, 109] width 59 height 10
drag, startPoint x: 267, startPoint y: 109, endPoint x: 230, endPoint y: 107, distance: 37.1
click at [230, 107] on tr "08/12 7985 699 8684 0 0 0 0 0 8684" at bounding box center [436, 109] width 698 height 10
drag, startPoint x: 164, startPoint y: 202, endPoint x: 189, endPoint y: 202, distance: 25.0
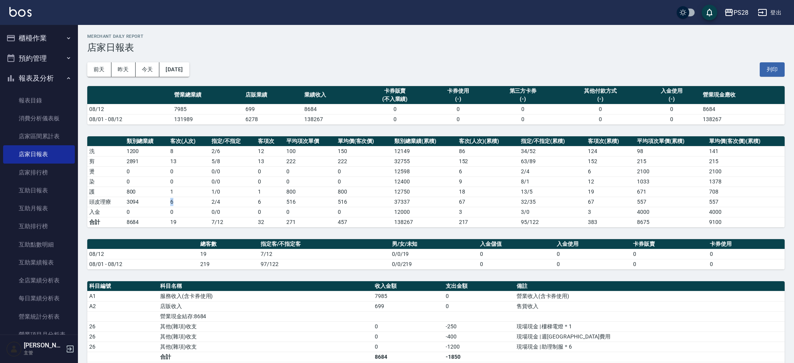
click at [189, 202] on tr "頭皮理療 3094 6 2 / 4 6 516 516 37337 67 32 / 35 67 557 557" at bounding box center [436, 202] width 698 height 10
click at [191, 202] on td "6" at bounding box center [188, 202] width 41 height 10
drag, startPoint x: 192, startPoint y: 202, endPoint x: 163, endPoint y: 200, distance: 28.9
click at [163, 200] on tr "頭皮理療 3094 6 2 / 4 6 516 516 37337 67 32 / 35 67 557 557" at bounding box center [436, 202] width 698 height 10
drag, startPoint x: 166, startPoint y: 213, endPoint x: 160, endPoint y: 210, distance: 7.0
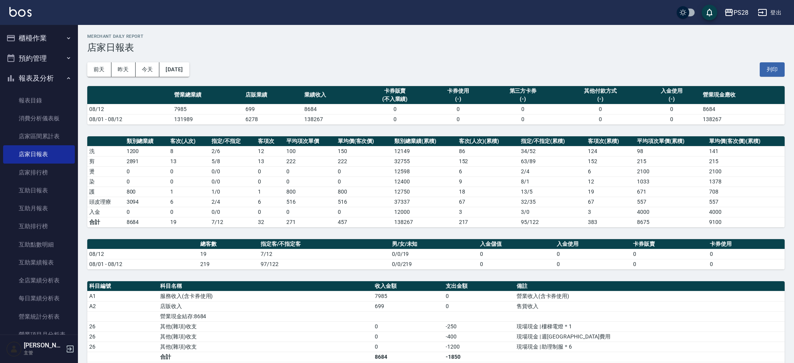
click at [164, 212] on td "0" at bounding box center [147, 212] width 44 height 10
drag, startPoint x: 160, startPoint y: 210, endPoint x: 178, endPoint y: 208, distance: 18.5
click at [178, 208] on tr "入金 0 0 0 / 0 0 0 0 12000 3 3 / 0 3 4000 4000" at bounding box center [436, 212] width 698 height 10
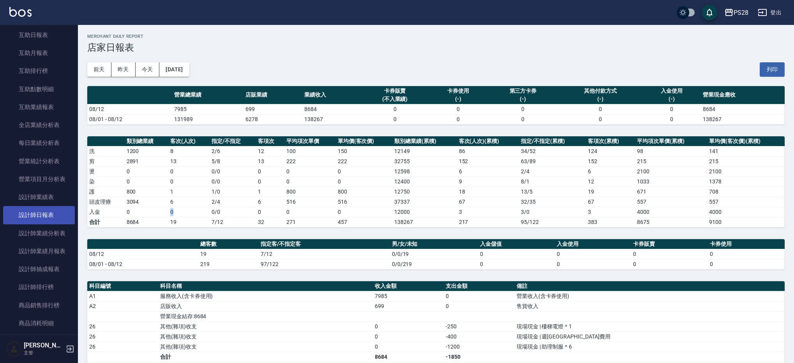
scroll to position [0, 0]
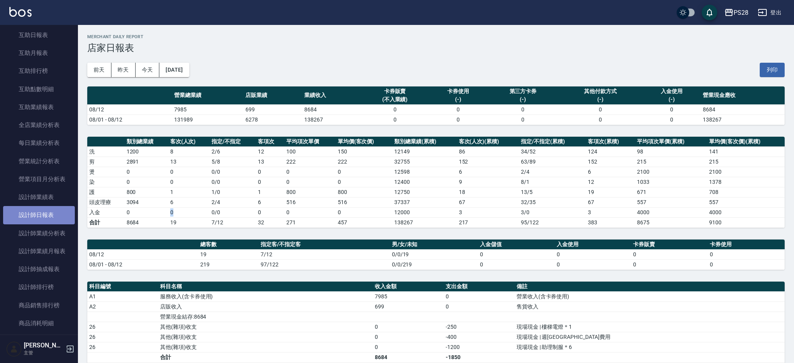
click at [48, 216] on link "設計師日報表" at bounding box center [39, 215] width 72 height 18
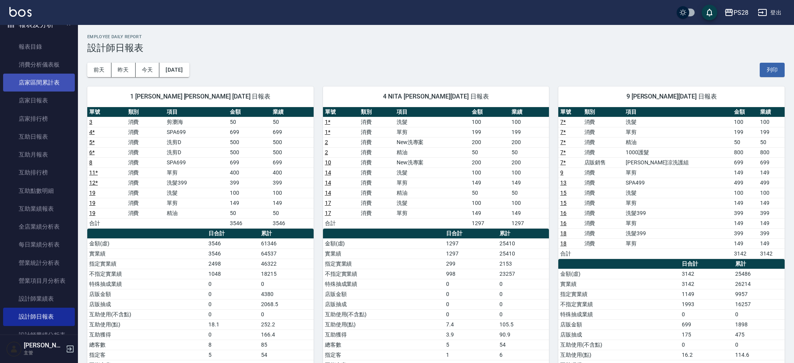
scroll to position [8, 0]
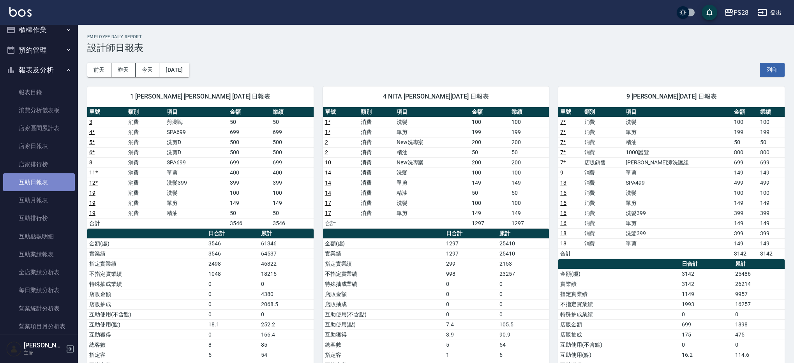
click at [44, 183] on link "互助日報表" at bounding box center [39, 182] width 72 height 18
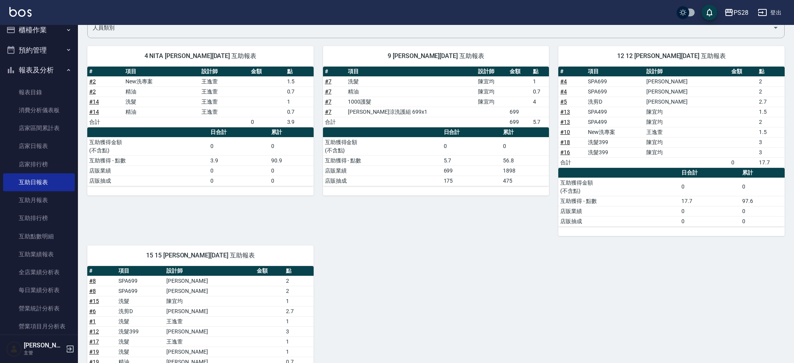
scroll to position [161, 0]
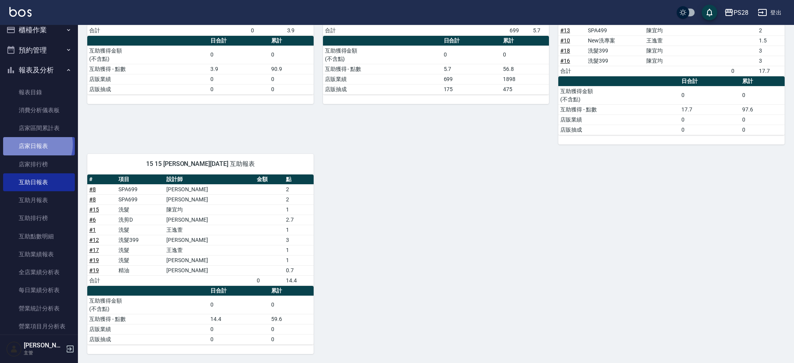
click at [34, 145] on link "店家日報表" at bounding box center [39, 146] width 72 height 18
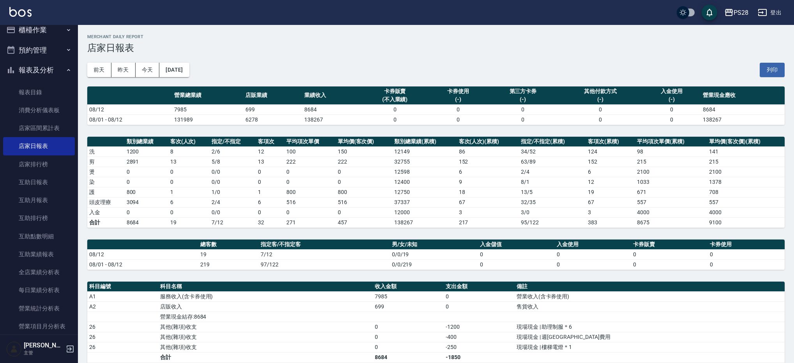
click at [774, 16] on button "登出" at bounding box center [770, 12] width 30 height 14
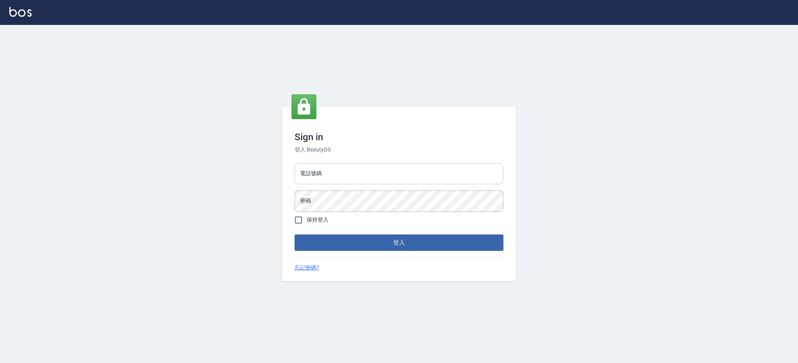
click at [352, 173] on input "電話號碼" at bounding box center [399, 173] width 209 height 21
type input "0980410316"
click at [295, 235] on button "登入" at bounding box center [399, 243] width 209 height 16
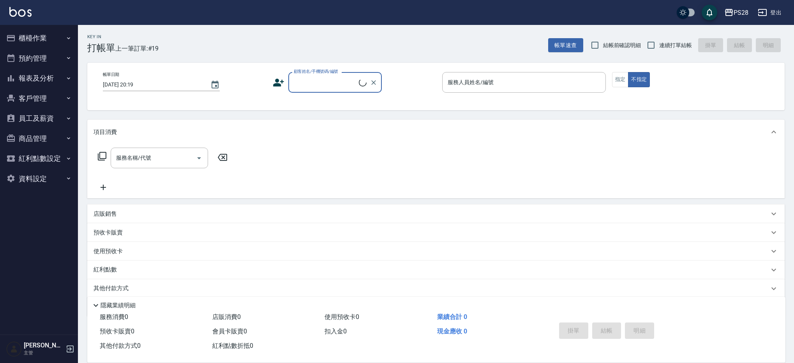
click at [29, 76] on button "報表及分析" at bounding box center [39, 78] width 72 height 20
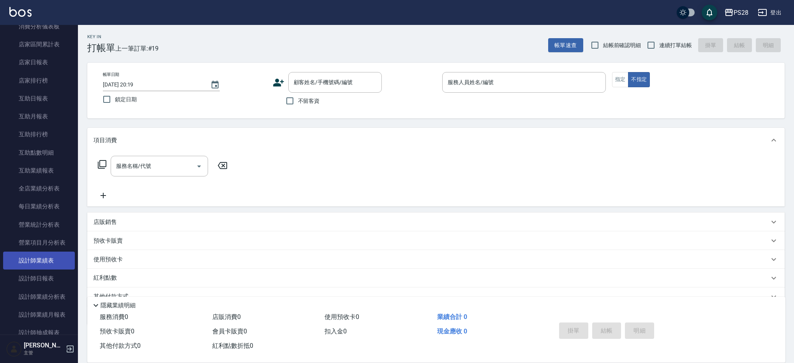
click at [58, 269] on link "設計師業績表" at bounding box center [39, 261] width 72 height 18
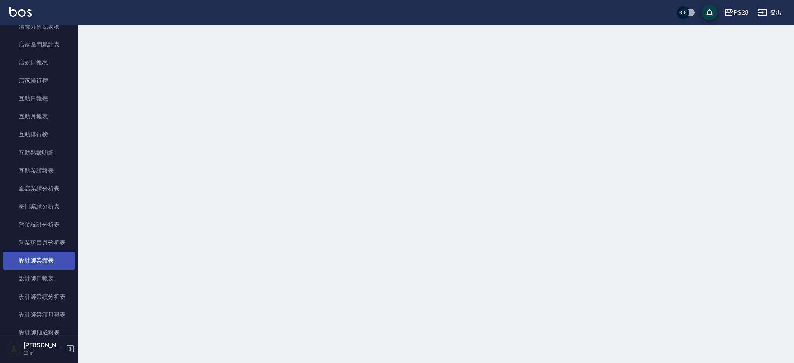
scroll to position [94, 0]
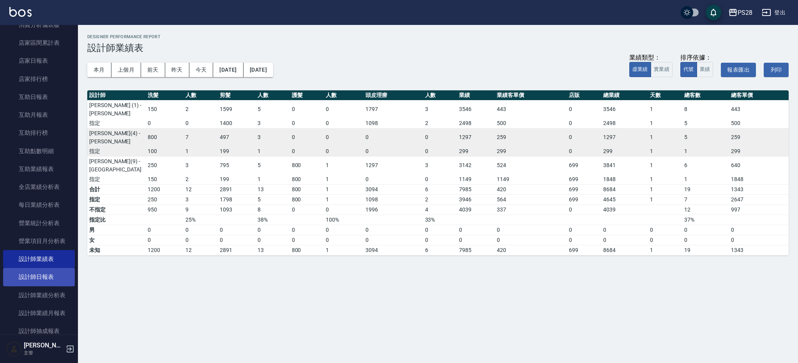
click at [57, 276] on link "設計師日報表" at bounding box center [39, 277] width 72 height 18
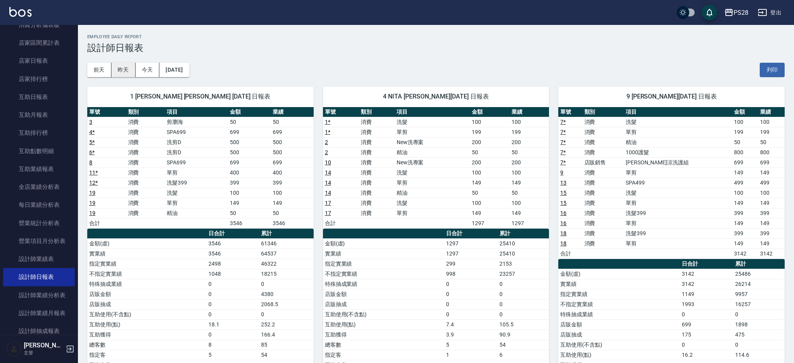
click at [133, 70] on button "昨天" at bounding box center [123, 70] width 24 height 14
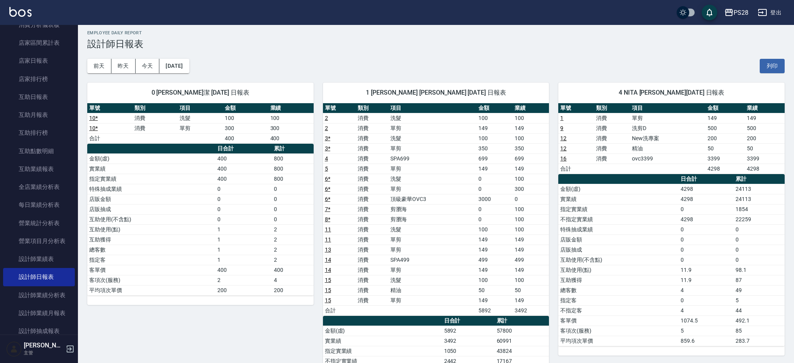
scroll to position [4, 0]
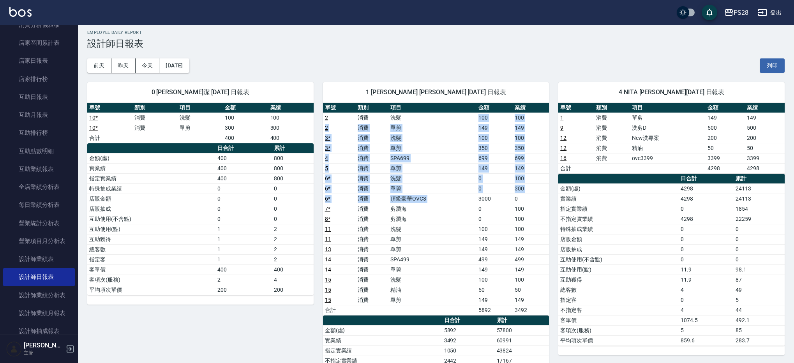
drag, startPoint x: 449, startPoint y: 120, endPoint x: 479, endPoint y: 194, distance: 80.5
click at [478, 194] on tbody "2 消費 洗髮 100 100 2 消費 單剪 149 149 3 * 消費 洗髮 100 100 3 * 消費 單剪 350 350 4 消費 SPA699…" at bounding box center [436, 214] width 226 height 203
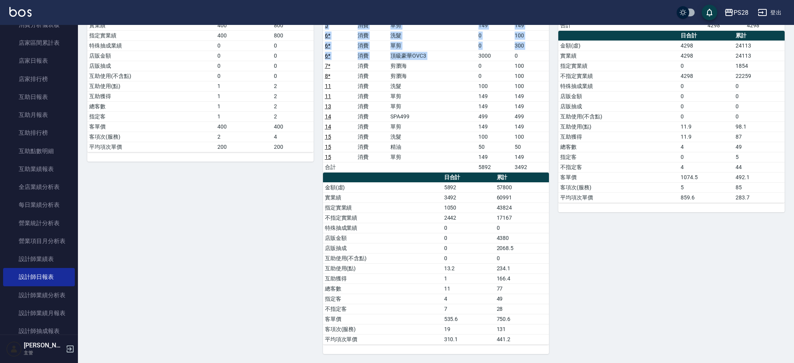
scroll to position [0, 0]
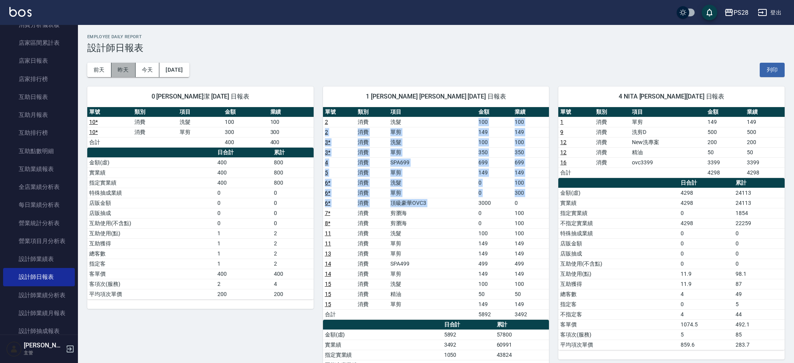
click at [132, 72] on button "昨天" at bounding box center [123, 70] width 24 height 14
click at [151, 69] on button "今天" at bounding box center [148, 70] width 24 height 14
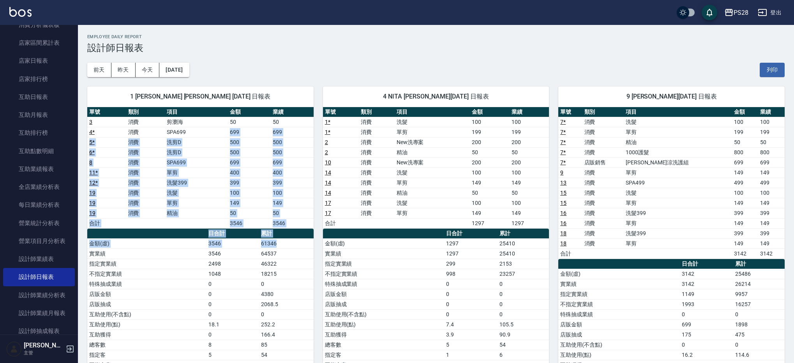
drag, startPoint x: 220, startPoint y: 134, endPoint x: 290, endPoint y: 242, distance: 128.5
click at [285, 242] on div "單號 類別 項目 金額 業績 3 消費 剪瀏海 50 50 4 * 消費 SPA699 699 699 5 * 消費 洗剪D 500 500 6 * 消費 洗…" at bounding box center [200, 254] width 226 height 294
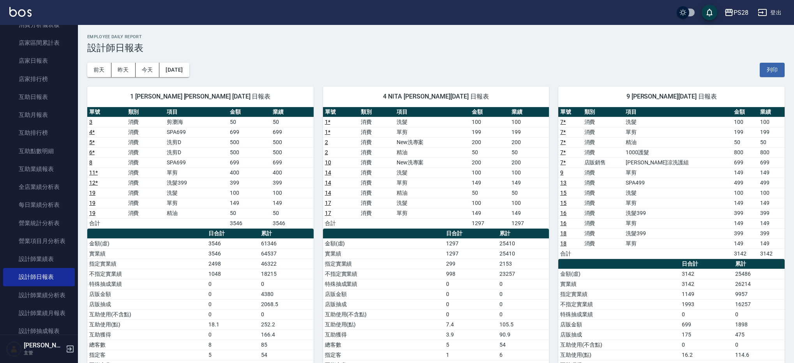
click at [396, 182] on td "單剪" at bounding box center [433, 183] width 76 height 10
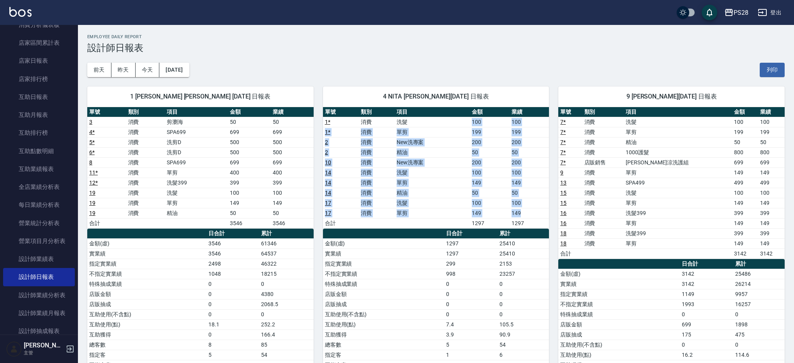
drag, startPoint x: 460, startPoint y: 123, endPoint x: 525, endPoint y: 210, distance: 108.8
click at [525, 210] on tbody "1 * 消費 洗髮 100 100 1 * 消費 單剪 199 199 2 消費 New洗專案 200 200 2 消費 精油 50 50 10 消費 New…" at bounding box center [436, 172] width 226 height 111
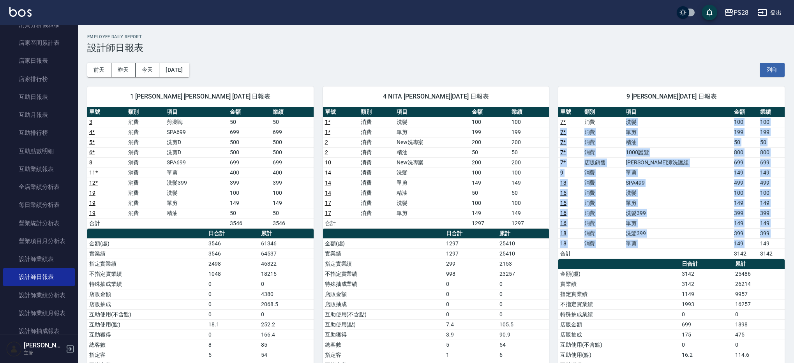
drag, startPoint x: 639, startPoint y: 119, endPoint x: 764, endPoint y: 236, distance: 170.9
click at [761, 239] on tbody "7 * 消費 洗髮 100 100 7 * 消費 單剪 199 199 7 * 消費 精油 50 50 7 * 消費 1000護髮 800 800 7 * 店…" at bounding box center [672, 188] width 226 height 142
click at [775, 12] on button "登出" at bounding box center [770, 12] width 30 height 14
